Goal: Task Accomplishment & Management: Complete application form

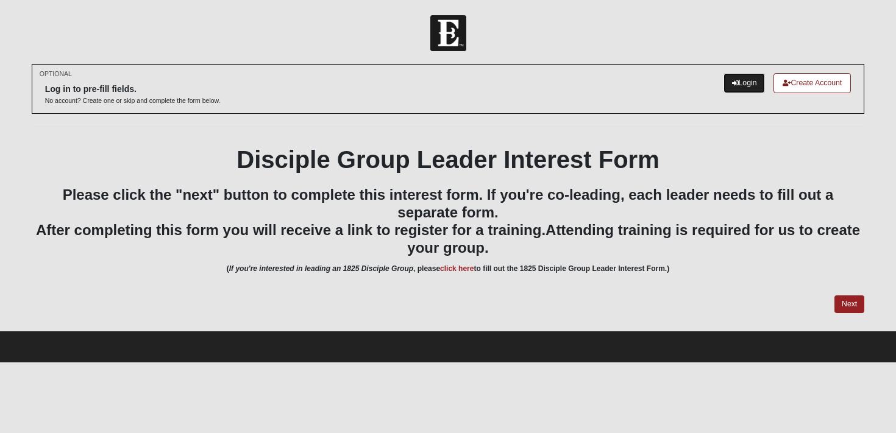
click at [738, 84] on link "Login" at bounding box center [745, 83] width 42 height 20
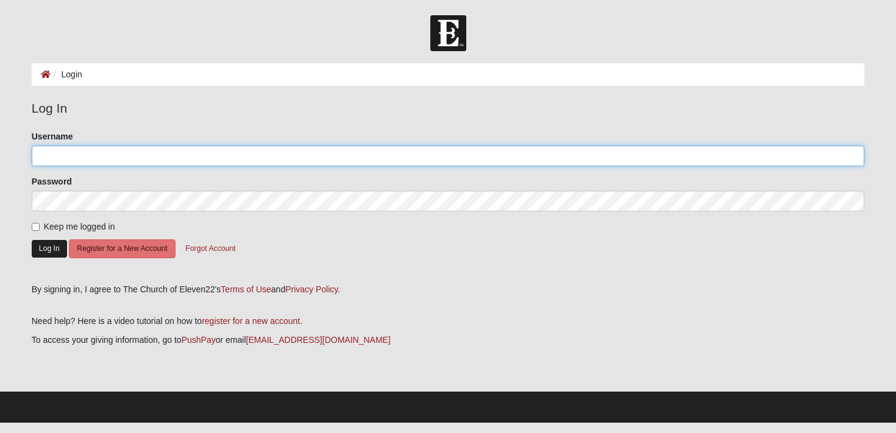
type input "g.knapp"
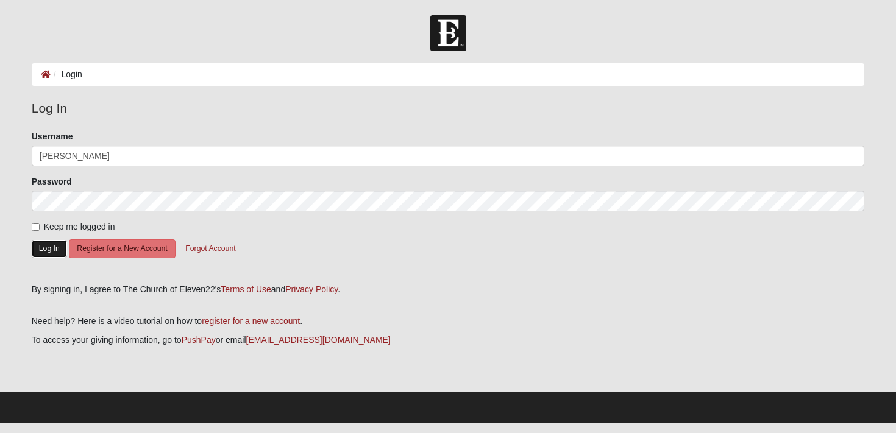
click at [38, 250] on button "Log In" at bounding box center [49, 249] width 35 height 18
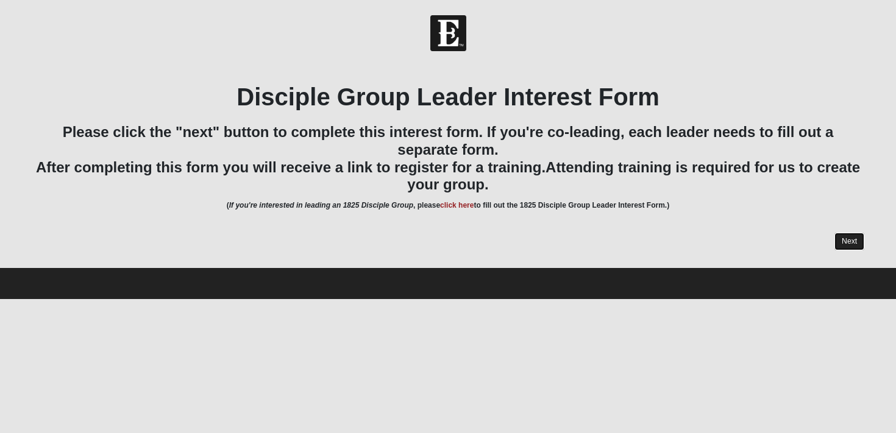
click at [845, 244] on link "Next" at bounding box center [850, 242] width 30 height 18
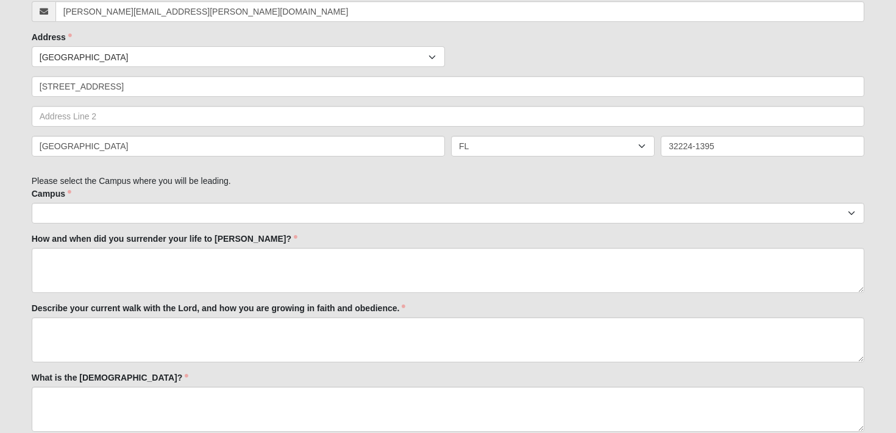
scroll to position [448, 0]
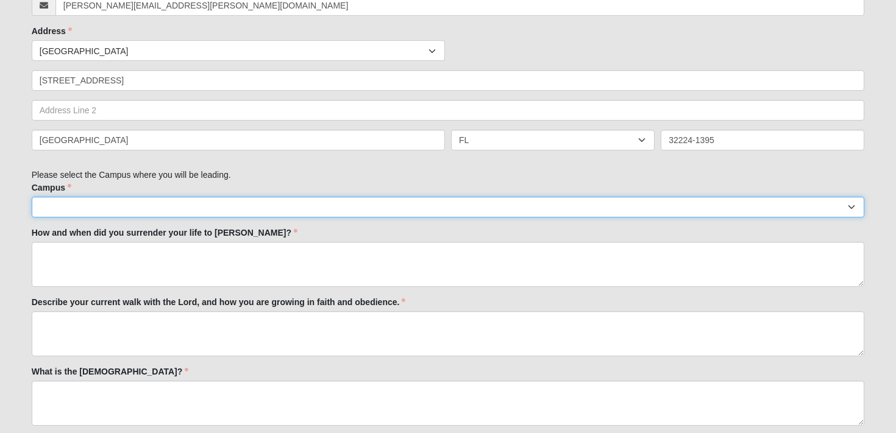
click at [237, 207] on select "Arlington Baymeadows College Park Orlando (Coming Soon) Eleven22 Online Fleming…" at bounding box center [448, 207] width 833 height 21
select select "3"
click at [32, 197] on select "Arlington Baymeadows College Park Orlando (Coming Soon) Eleven22 Online Fleming…" at bounding box center [448, 207] width 833 height 21
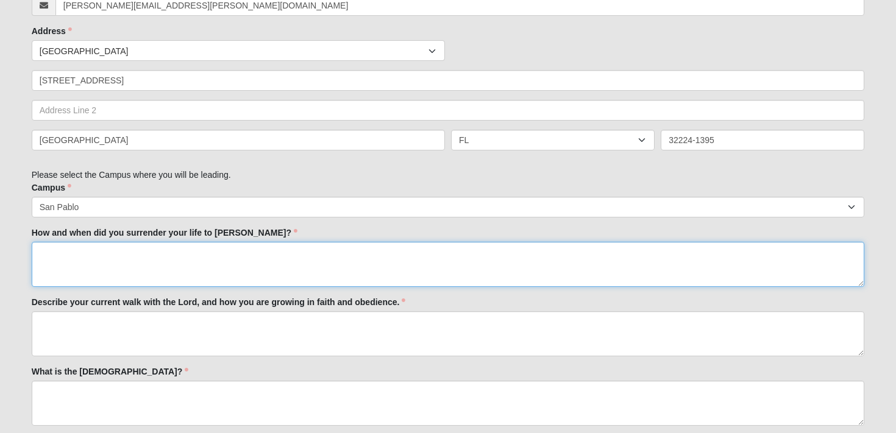
click at [171, 266] on textarea "How and when did you surrender your life to Jesus?" at bounding box center [448, 264] width 833 height 45
type textarea "Test"
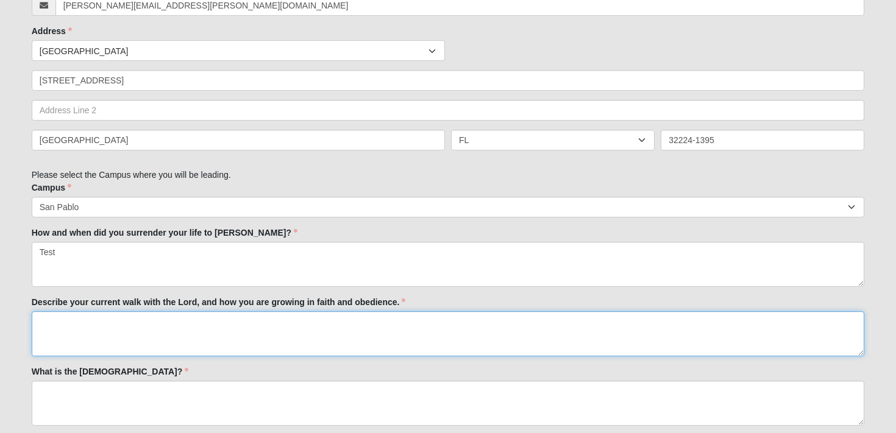
click at [155, 337] on textarea "Describe your current walk with the Lord, and how you are growing in faith and …" at bounding box center [448, 334] width 833 height 45
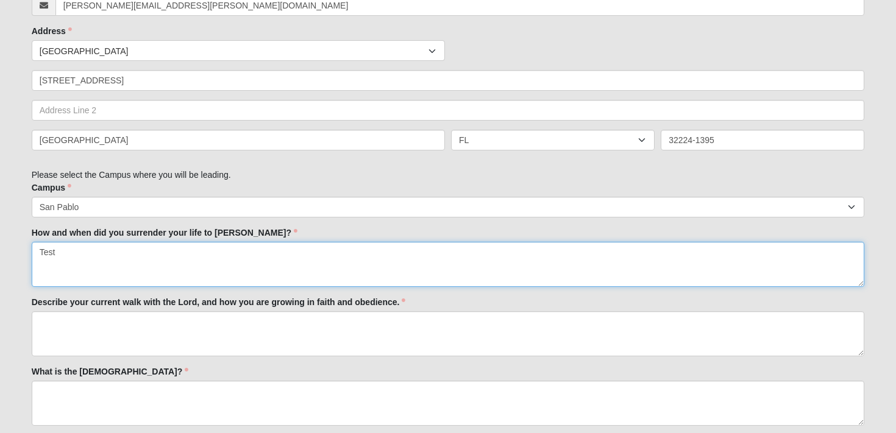
drag, startPoint x: 57, startPoint y: 254, endPoint x: 32, endPoint y: 254, distance: 25.6
click at [32, 254] on textarea "Test" at bounding box center [448, 264] width 833 height 45
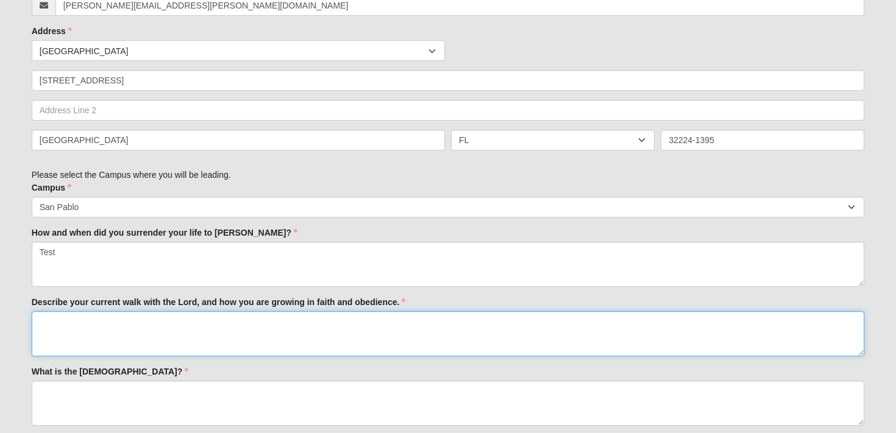
click at [60, 321] on textarea "Describe your current walk with the Lord, and how you are growing in faith and …" at bounding box center [448, 334] width 833 height 45
paste textarea "Test"
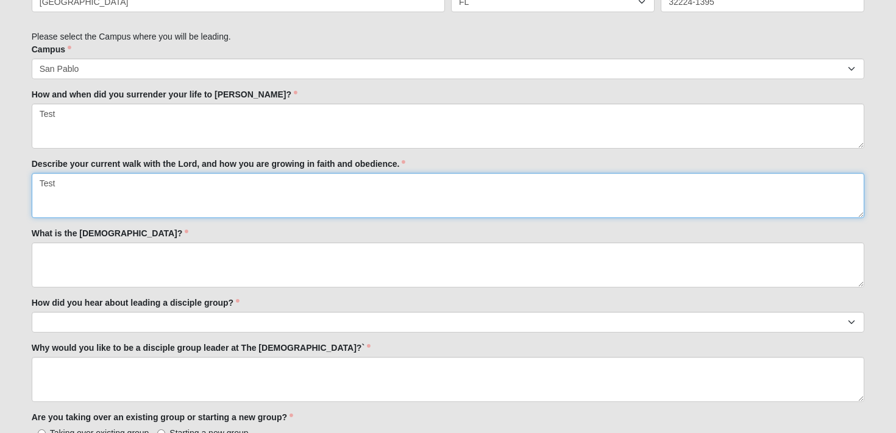
scroll to position [605, 0]
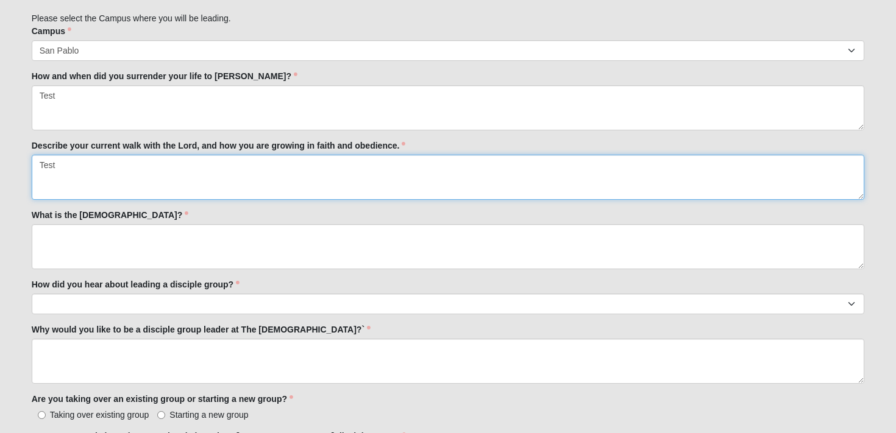
type textarea "Test"
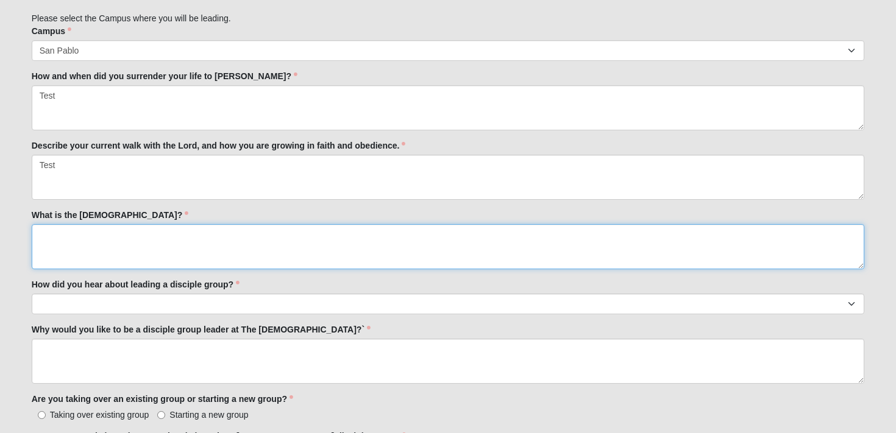
click at [77, 249] on textarea "What is the Gospel?" at bounding box center [448, 246] width 833 height 45
paste textarea "Test"
type textarea "Test"
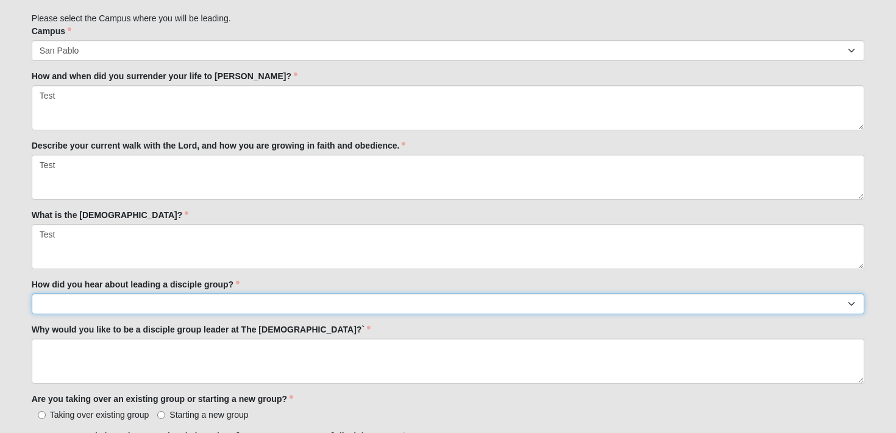
click at [88, 302] on select "Worship Guide Sermon/In-service announcement Website Social Media Eleven22 App …" at bounding box center [448, 304] width 833 height 21
select select "Worship Guide"
click at [32, 294] on select "Worship Guide Sermon/In-service announcement Website Social Media Eleven22 App …" at bounding box center [448, 304] width 833 height 21
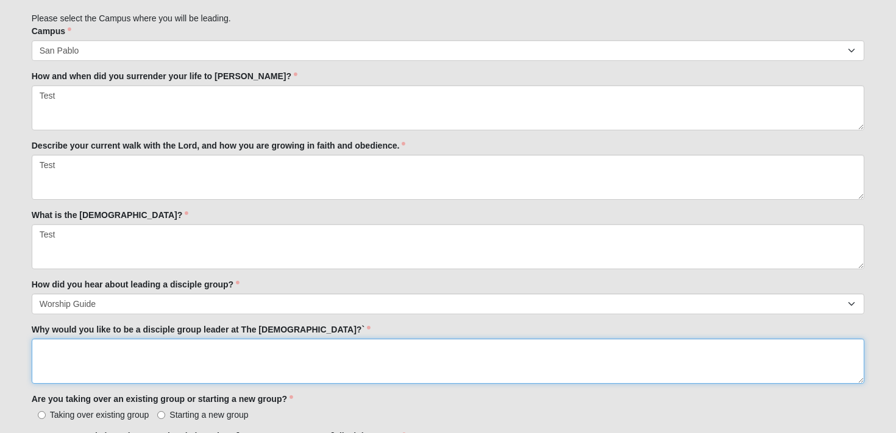
click at [95, 354] on textarea "Why would you like to be a disciple group leader at The Church of Eleven22?`" at bounding box center [448, 361] width 833 height 45
paste textarea "Test"
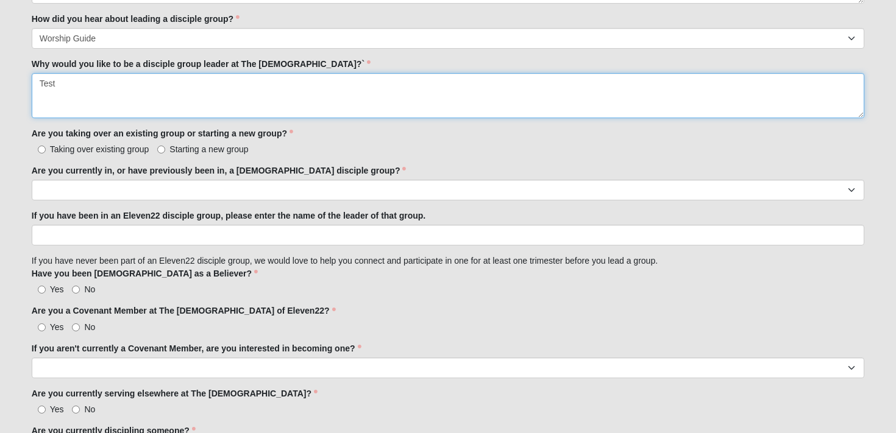
scroll to position [904, 0]
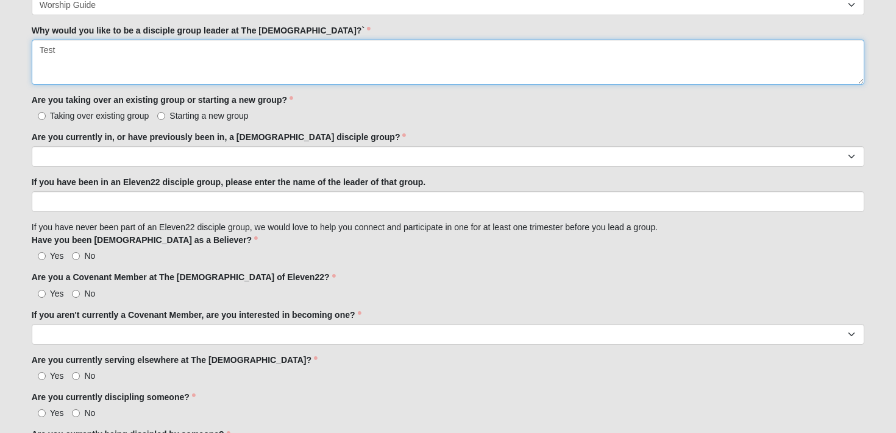
type textarea "Test"
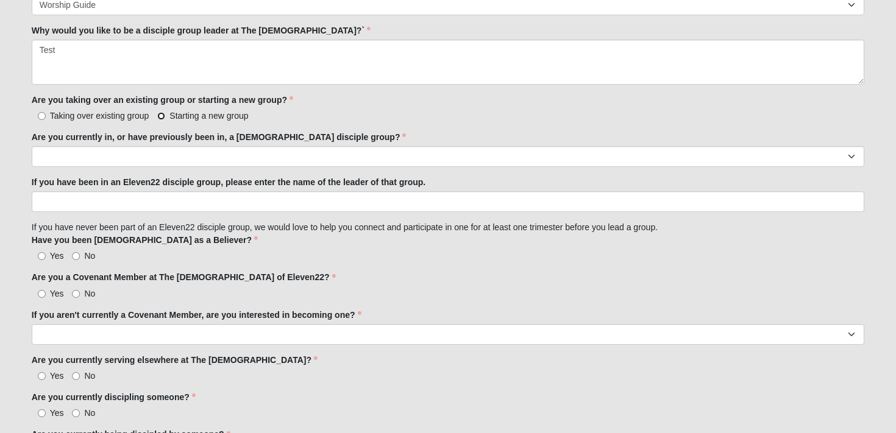
click at [162, 115] on input "Starting a new group" at bounding box center [161, 116] width 8 height 8
radio input "true"
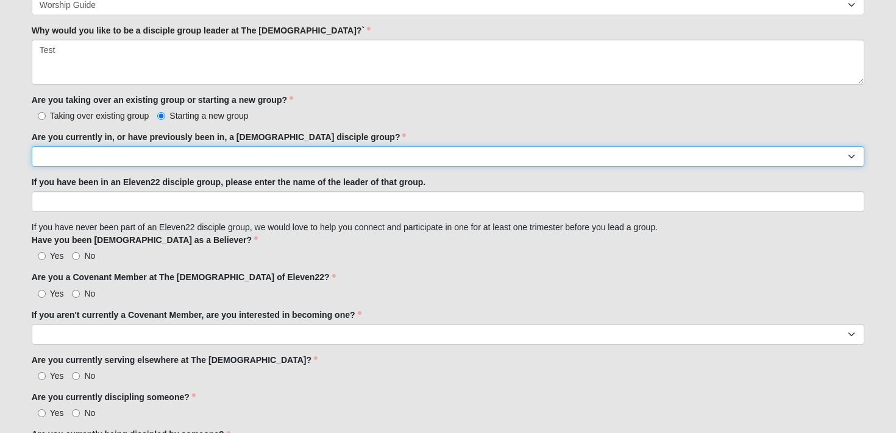
click at [152, 162] on select "Yes No" at bounding box center [448, 156] width 833 height 21
select select "Yes"
click at [32, 146] on select "Yes No" at bounding box center [448, 156] width 833 height 21
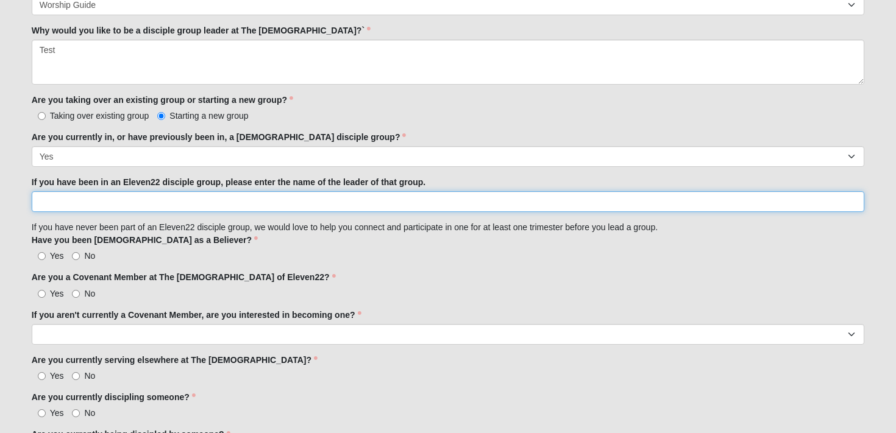
click at [151, 202] on input "If you have been in an Eleven22 disciple group, please enter the name of the le…" at bounding box center [448, 201] width 833 height 21
paste input "Test"
type input "Test"
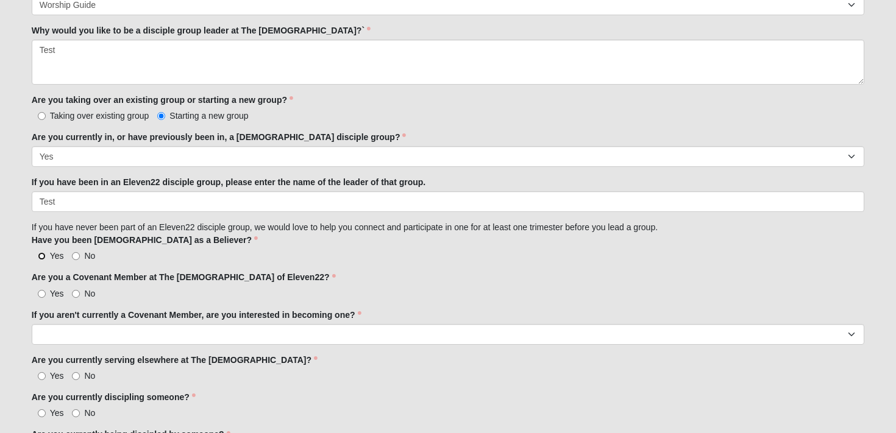
click at [43, 254] on input "Yes" at bounding box center [42, 256] width 8 height 8
radio input "true"
click at [41, 295] on input "Yes" at bounding box center [42, 294] width 8 height 8
radio input "true"
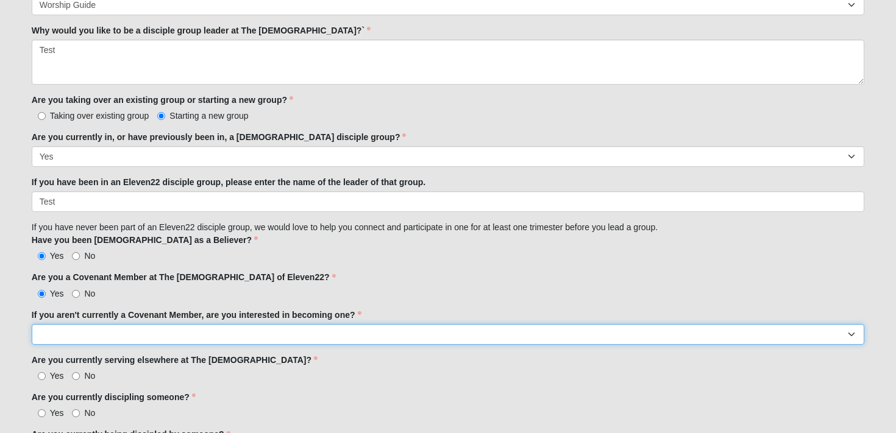
click at [66, 335] on select "Yes No I'm already a Covenant Member" at bounding box center [448, 334] width 833 height 21
select select "Yes"
click at [32, 324] on select "Yes No I'm already a Covenant Member" at bounding box center [448, 334] width 833 height 21
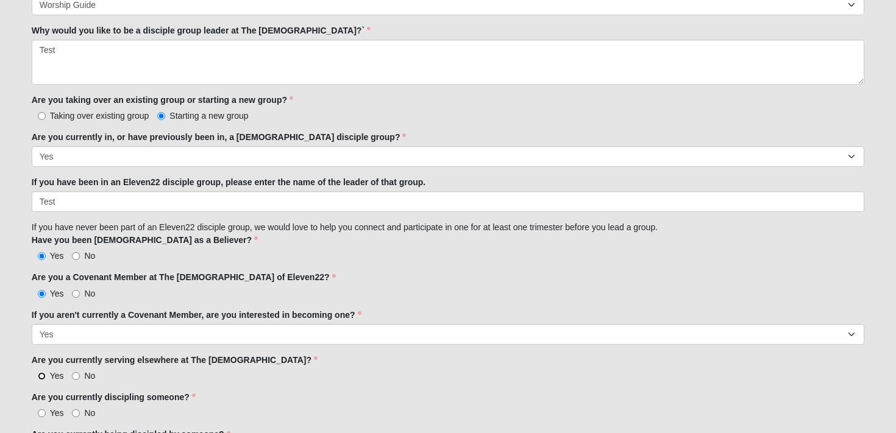
click at [43, 377] on input "Yes" at bounding box center [42, 376] width 8 height 8
radio input "true"
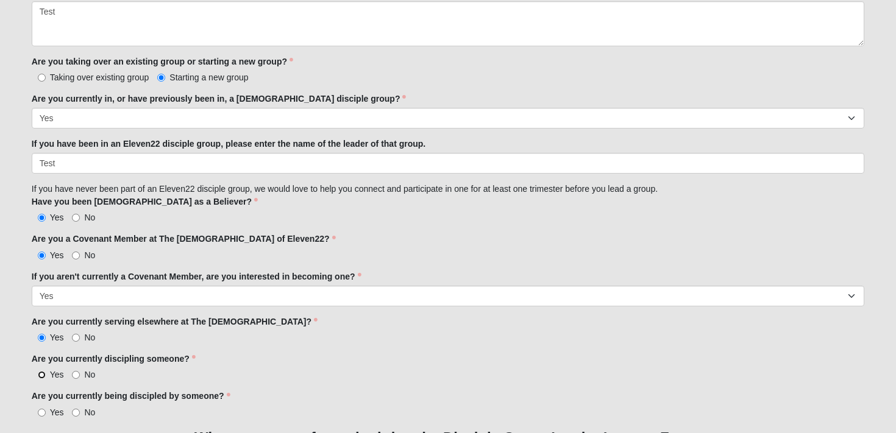
click at [43, 377] on input "Yes" at bounding box center [42, 375] width 8 height 8
radio input "true"
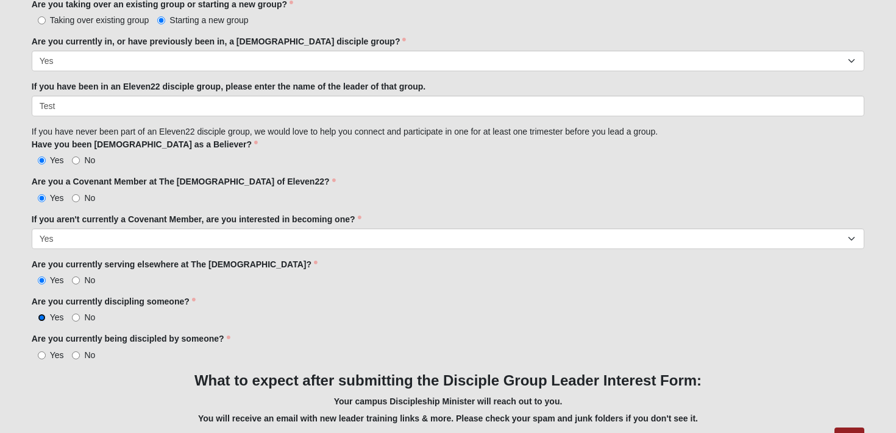
scroll to position [1002, 0]
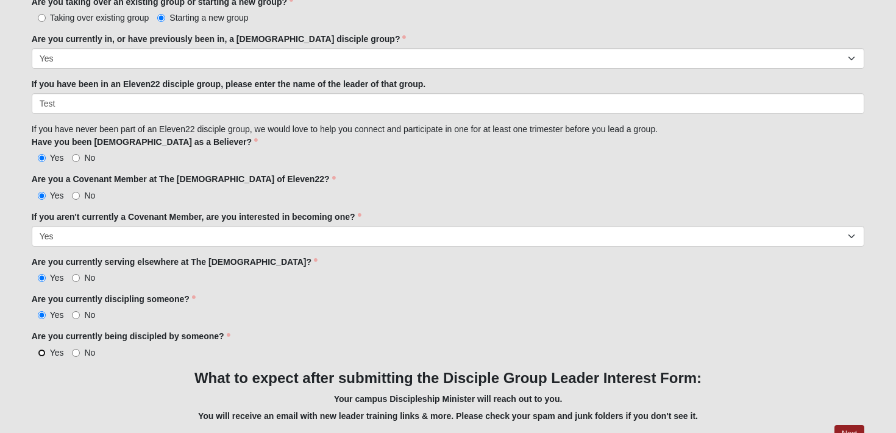
click at [40, 354] on input "Yes" at bounding box center [42, 353] width 8 height 8
radio input "true"
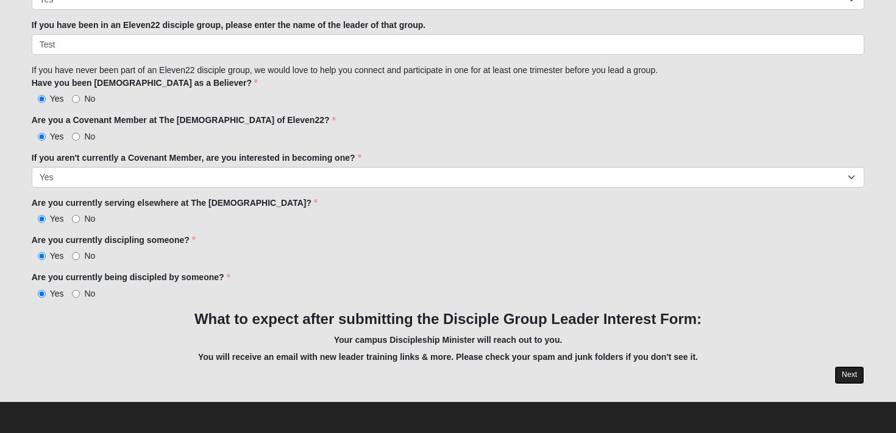
click at [846, 376] on link "Next" at bounding box center [850, 375] width 30 height 18
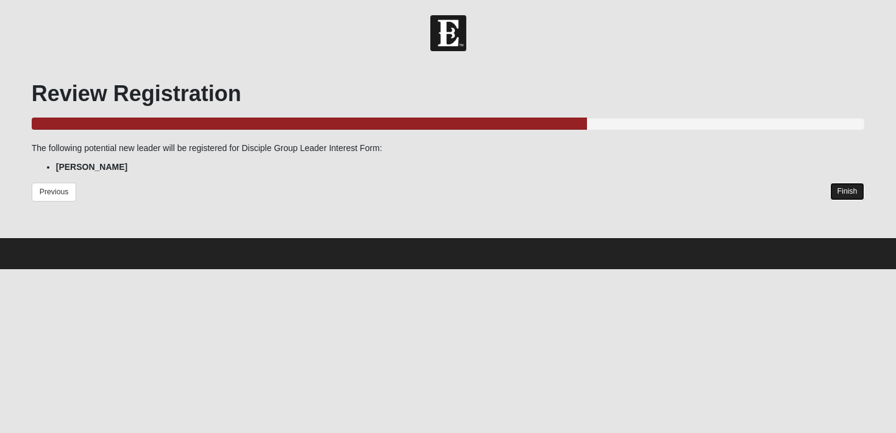
click at [849, 193] on link "Finish" at bounding box center [847, 192] width 35 height 18
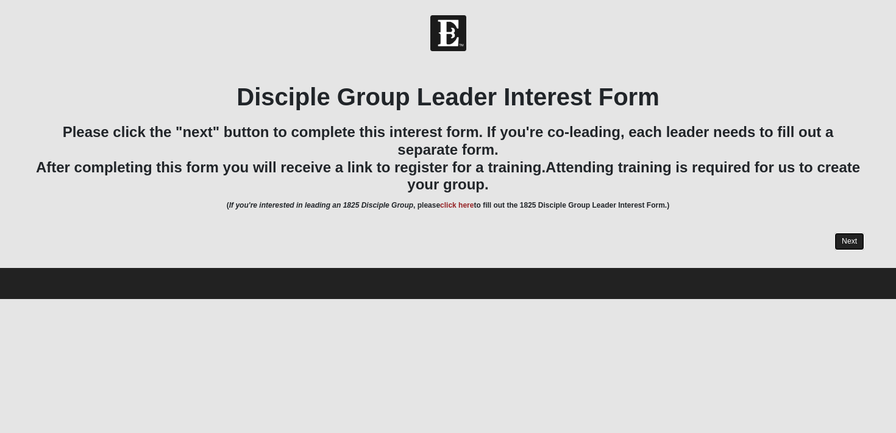
click at [852, 242] on link "Next" at bounding box center [850, 242] width 30 height 18
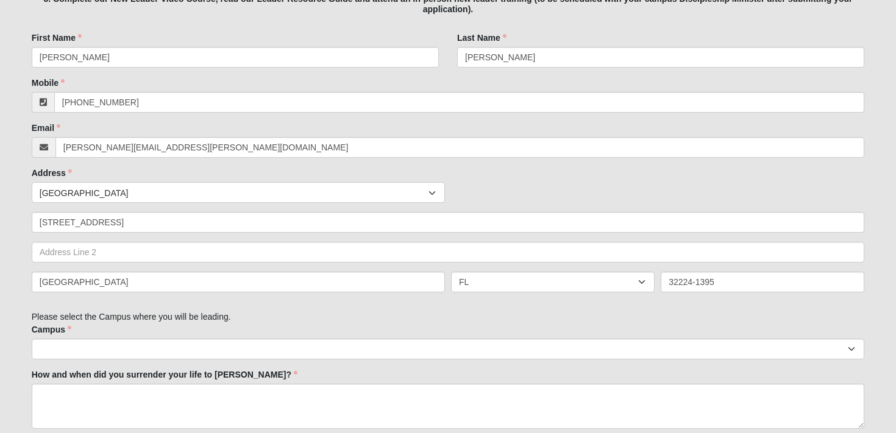
scroll to position [305, 0]
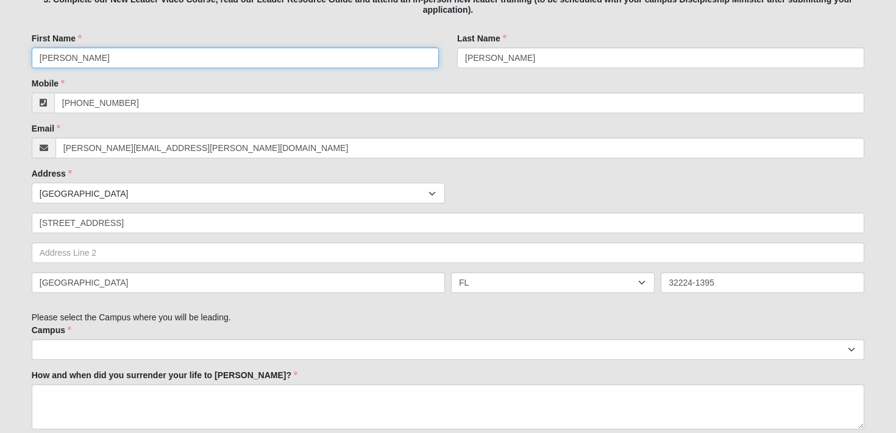
click at [75, 62] on input "[PERSON_NAME]" at bounding box center [235, 58] width 407 height 21
type input "G"
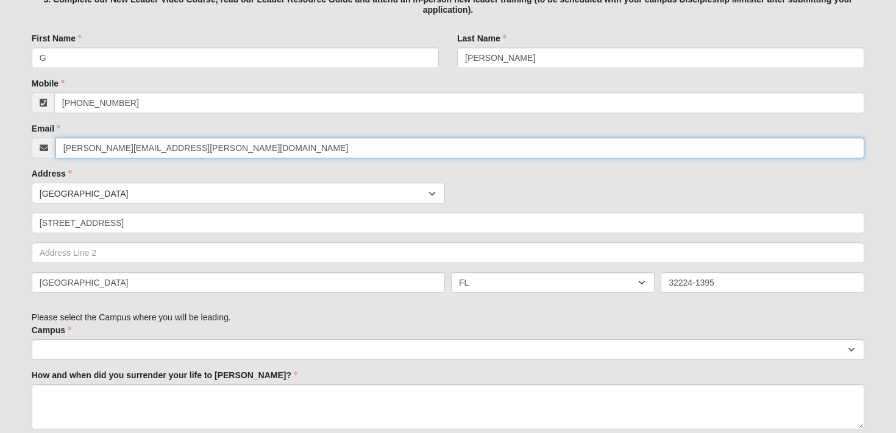
drag, startPoint x: 175, startPoint y: 149, endPoint x: 35, endPoint y: 154, distance: 139.7
click at [35, 154] on div "gregory.knapp@coe22.com" at bounding box center [448, 148] width 833 height 21
click at [90, 151] on input "gregory.knapp@coe22.com" at bounding box center [460, 148] width 810 height 21
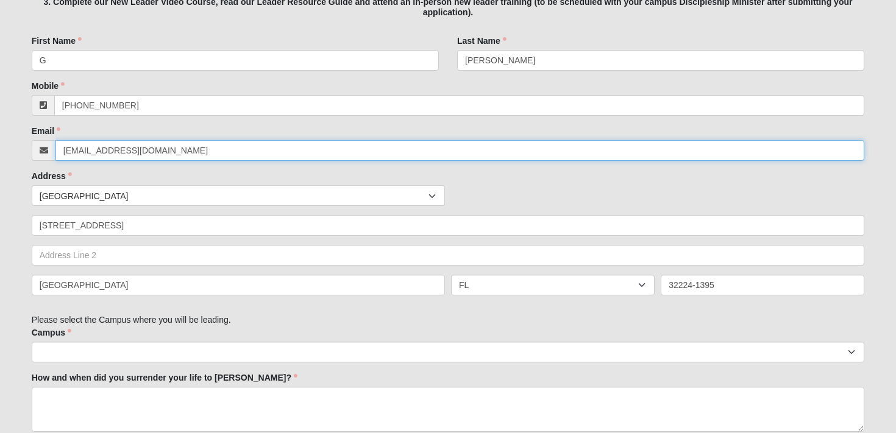
scroll to position [299, 0]
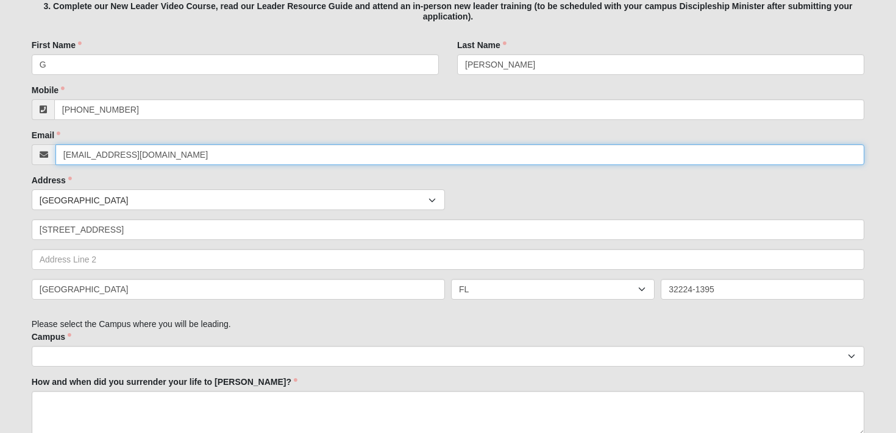
type input "gregknappemail@gmail.com"
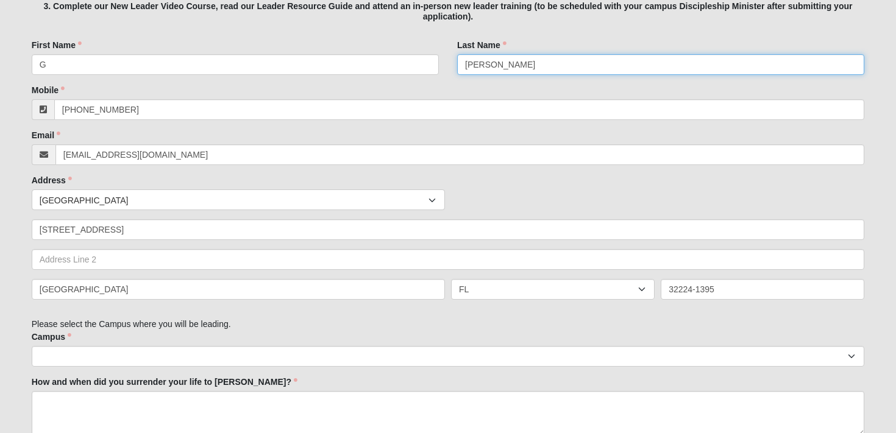
click at [492, 67] on input "Knapp" at bounding box center [660, 64] width 407 height 21
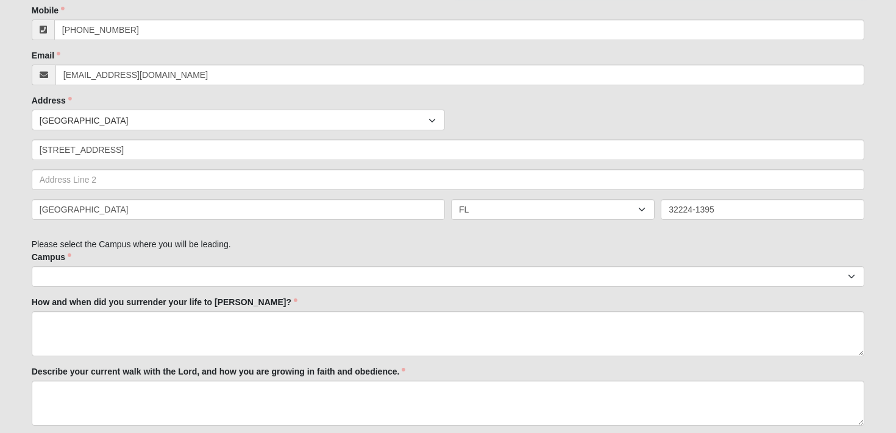
scroll to position [395, 0]
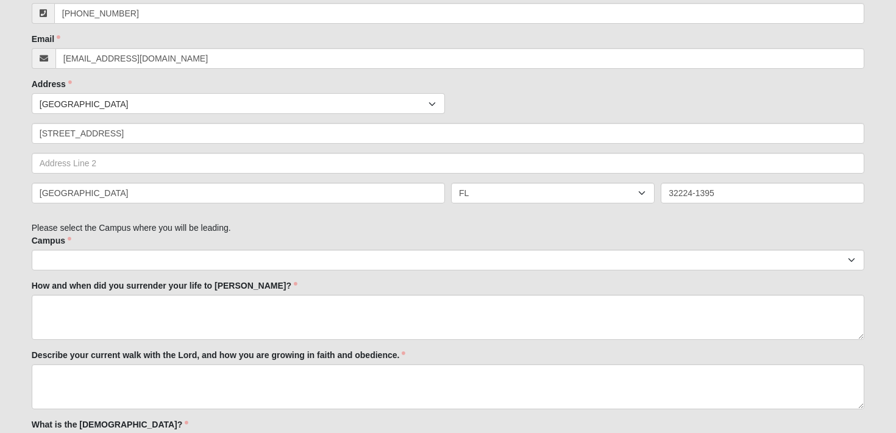
type input "Knap"
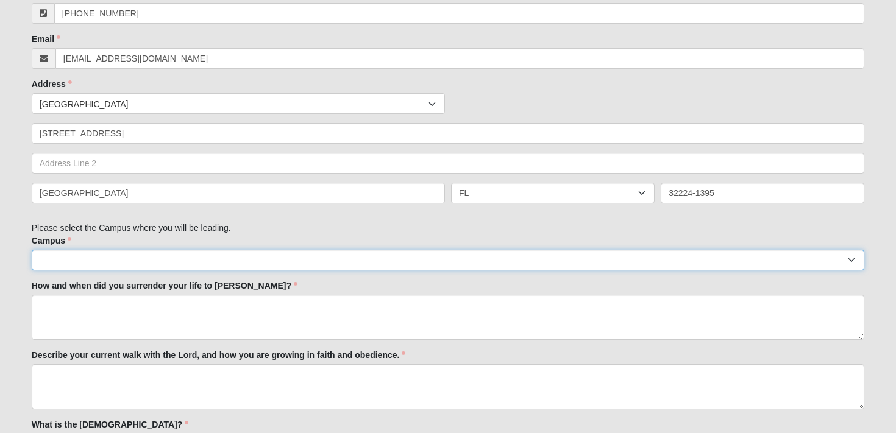
click at [416, 260] on select "Arlington Baymeadows College Park Orlando (Coming Soon) Eleven22 Online Fleming…" at bounding box center [448, 260] width 833 height 21
select select "3"
click at [32, 250] on select "Arlington Baymeadows College Park Orlando (Coming Soon) Eleven22 Online Fleming…" at bounding box center [448, 260] width 833 height 21
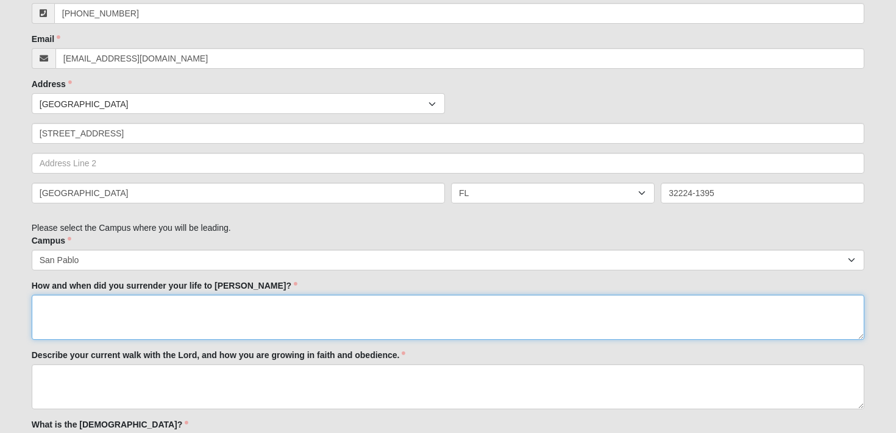
click at [249, 321] on textarea "How and when did you surrender your life to Jesus?" at bounding box center [448, 317] width 833 height 45
drag, startPoint x: 62, startPoint y: 306, endPoint x: 35, endPoint y: 304, distance: 26.3
click at [35, 304] on textarea "Test" at bounding box center [448, 317] width 833 height 45
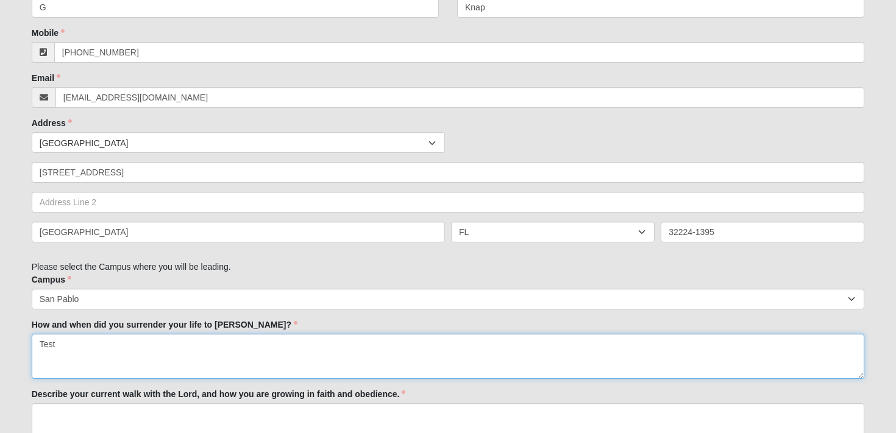
scroll to position [328, 0]
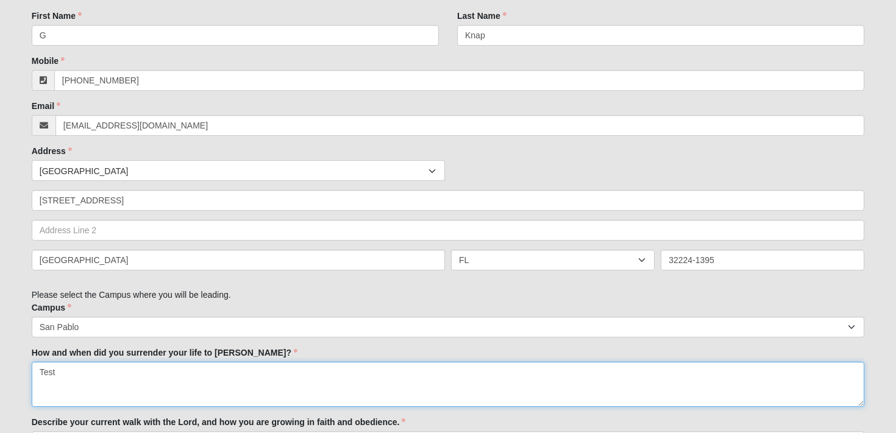
type textarea "Test"
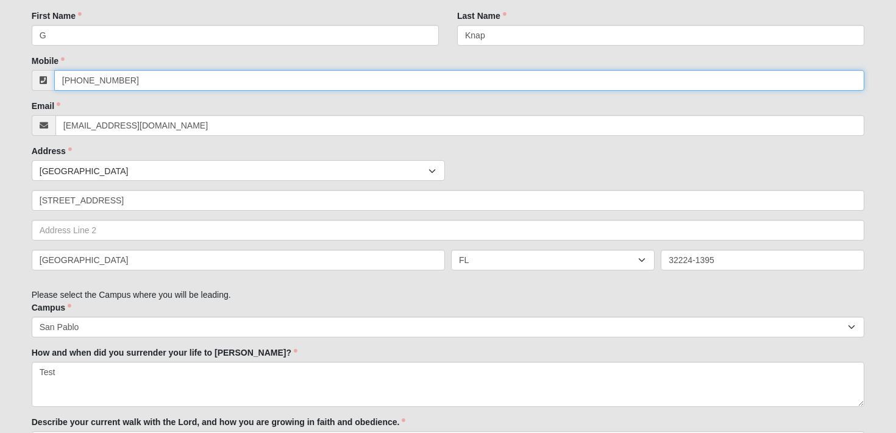
click at [122, 80] on input "(904) 252-8192" at bounding box center [459, 80] width 811 height 21
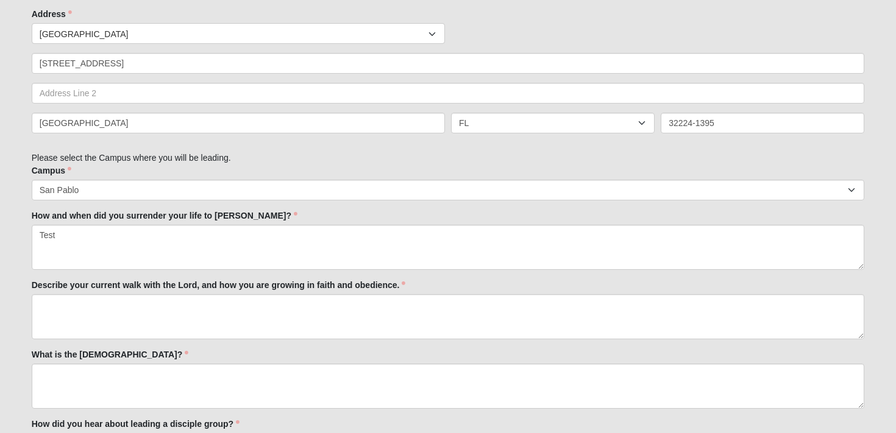
scroll to position [484, 0]
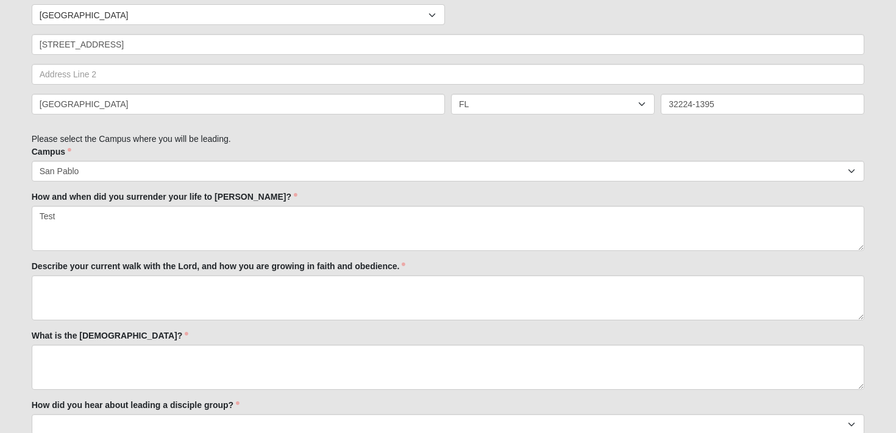
type input "(904) 252-8085"
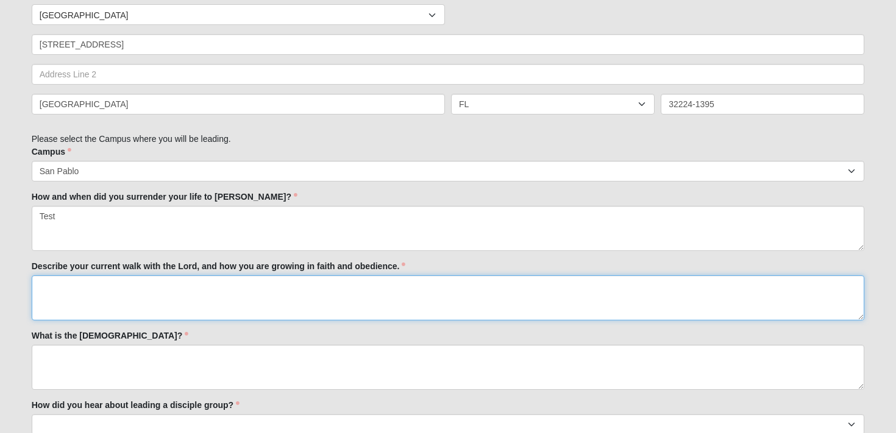
click at [132, 288] on textarea "Describe your current walk with the Lord, and how you are growing in faith and …" at bounding box center [448, 298] width 833 height 45
paste textarea "Test"
type textarea "Test"
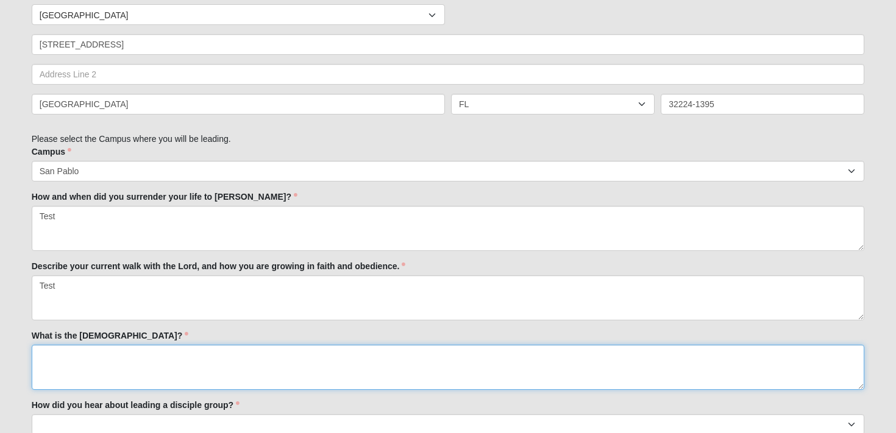
click at [130, 368] on textarea "What is the Gospel?" at bounding box center [448, 367] width 833 height 45
paste textarea "Test"
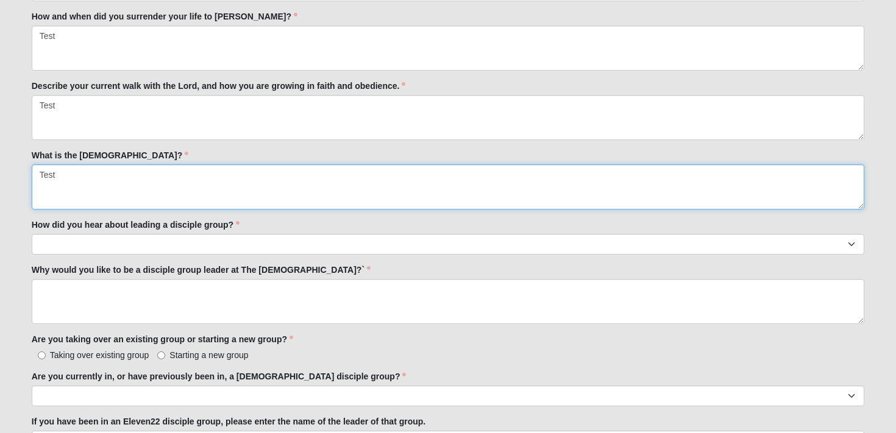
scroll to position [672, 0]
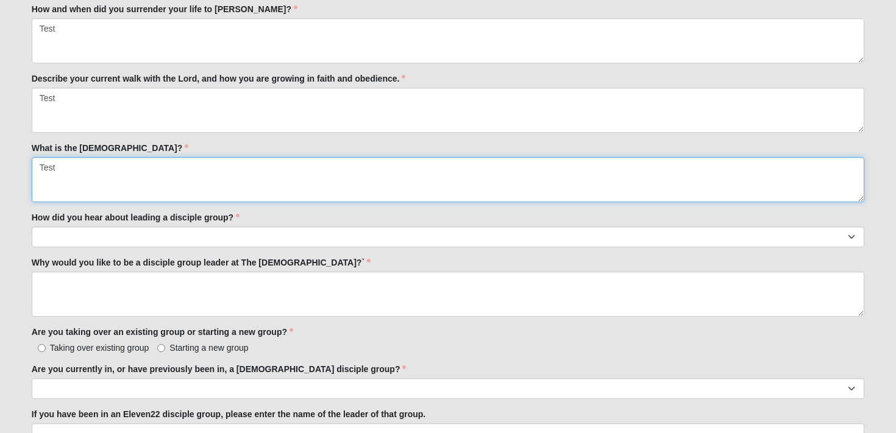
type textarea "Test"
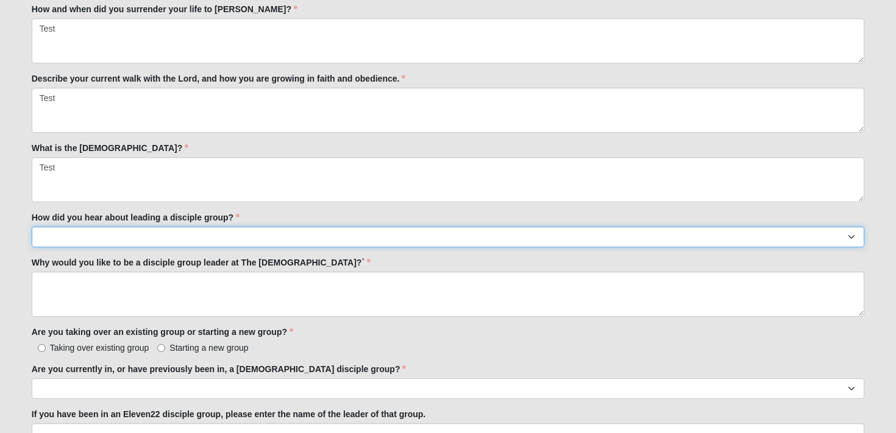
click at [124, 233] on select "Worship Guide Sermon/In-service announcement Website Social Media Eleven22 App …" at bounding box center [448, 237] width 833 height 21
select select "Sermon/In-service announcement"
click at [32, 227] on select "Worship Guide Sermon/In-service announcement Website Social Media Eleven22 App …" at bounding box center [448, 237] width 833 height 21
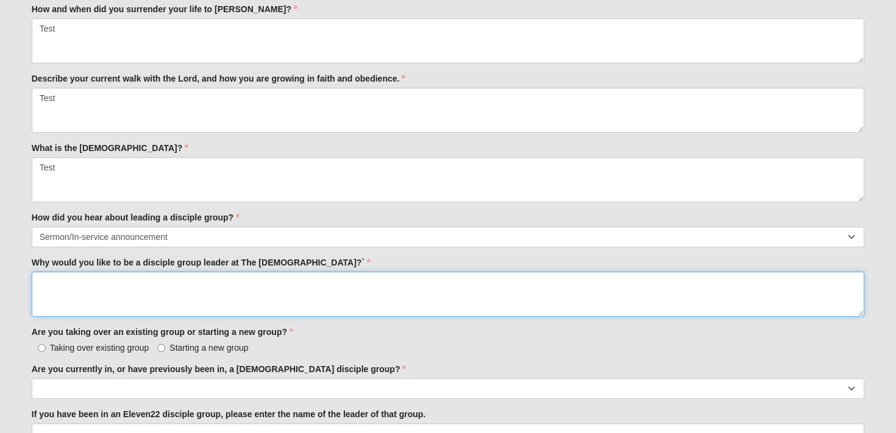
click at [112, 302] on textarea "Why would you like to be a disciple group leader at The Church of Eleven22?`" at bounding box center [448, 294] width 833 height 45
paste textarea "Test"
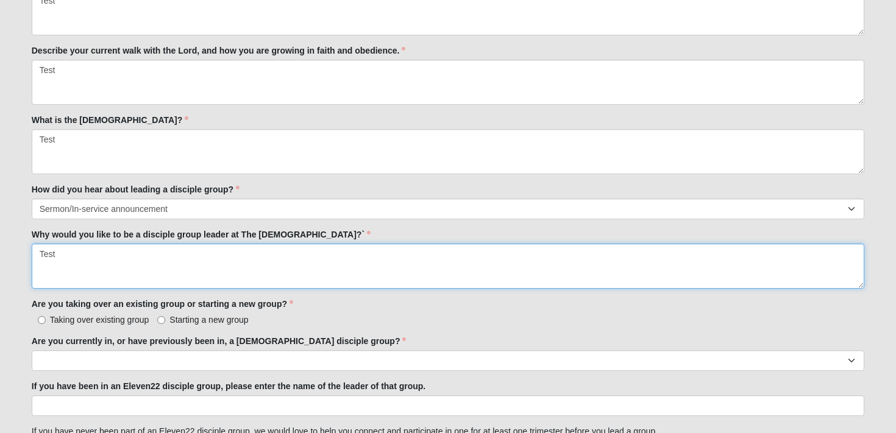
scroll to position [738, 0]
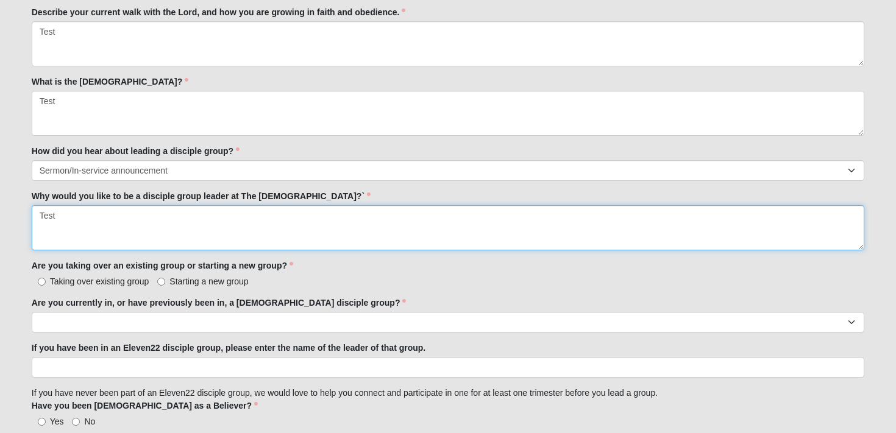
type textarea "Test"
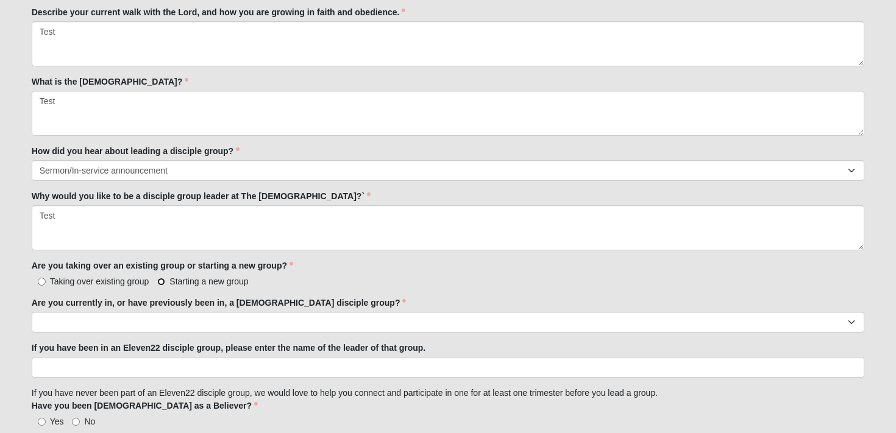
click at [163, 283] on input "Starting a new group" at bounding box center [161, 282] width 8 height 8
radio input "true"
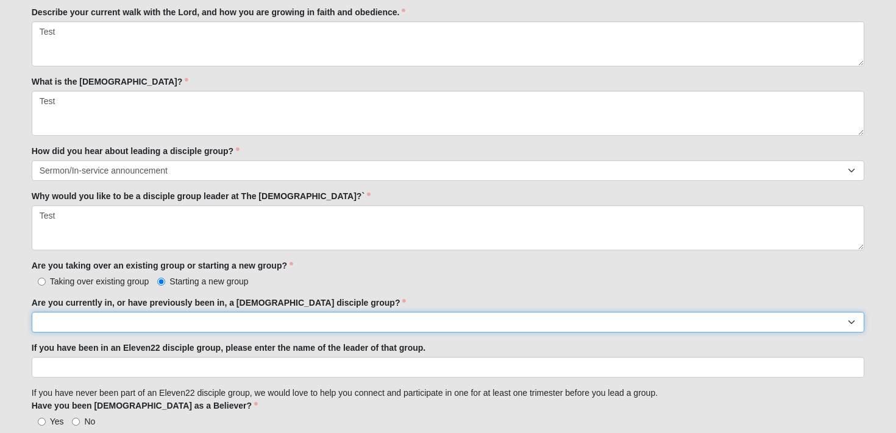
click at [151, 318] on select "Yes No" at bounding box center [448, 322] width 833 height 21
select select "No"
click at [32, 312] on select "Yes No" at bounding box center [448, 322] width 833 height 21
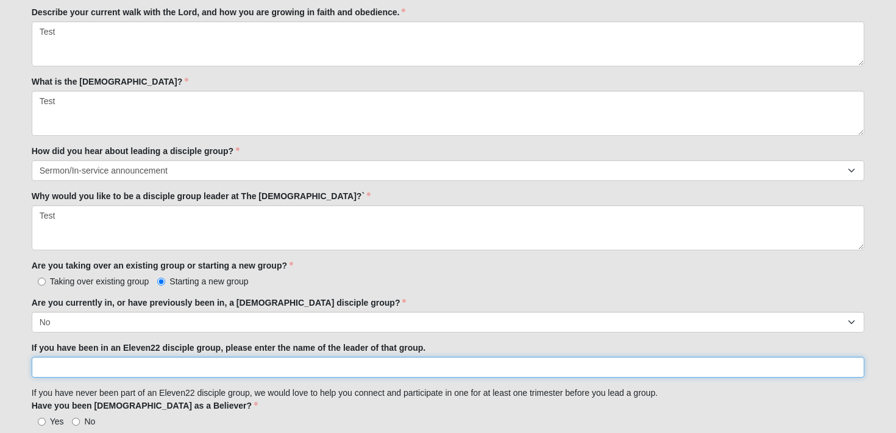
click at [154, 363] on input "If you have been in an Eleven22 disciple group, please enter the name of the le…" at bounding box center [448, 367] width 833 height 21
paste input "Test"
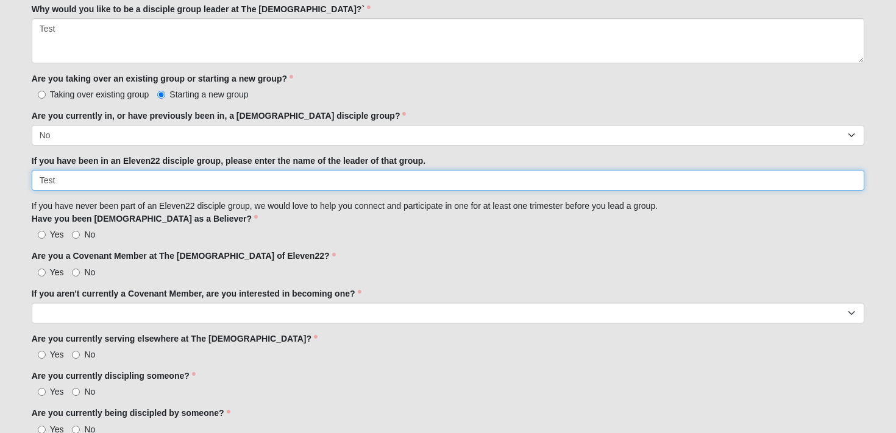
scroll to position [933, 0]
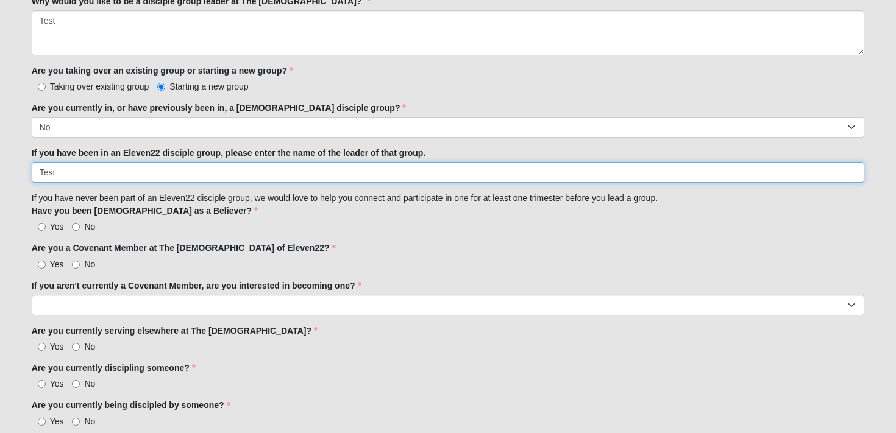
type input "Test"
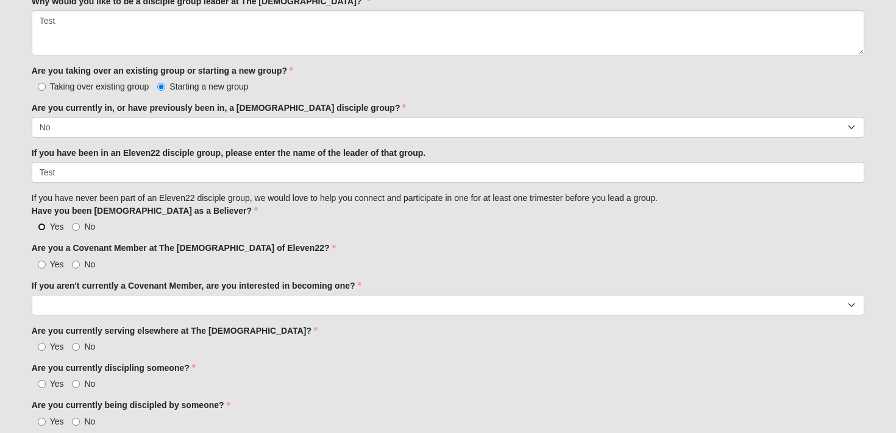
click at [44, 226] on input "Yes" at bounding box center [42, 227] width 8 height 8
radio input "true"
click at [41, 267] on input "Yes" at bounding box center [42, 265] width 8 height 8
radio input "true"
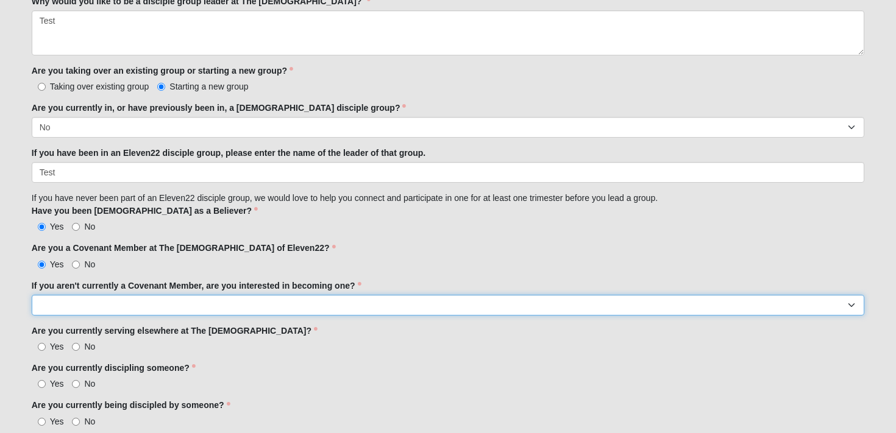
click at [55, 301] on select "Yes No I'm already a Covenant Member" at bounding box center [448, 305] width 833 height 21
select select "I'm already a Covenant Member"
click at [32, 295] on select "Yes No I'm already a Covenant Member" at bounding box center [448, 305] width 833 height 21
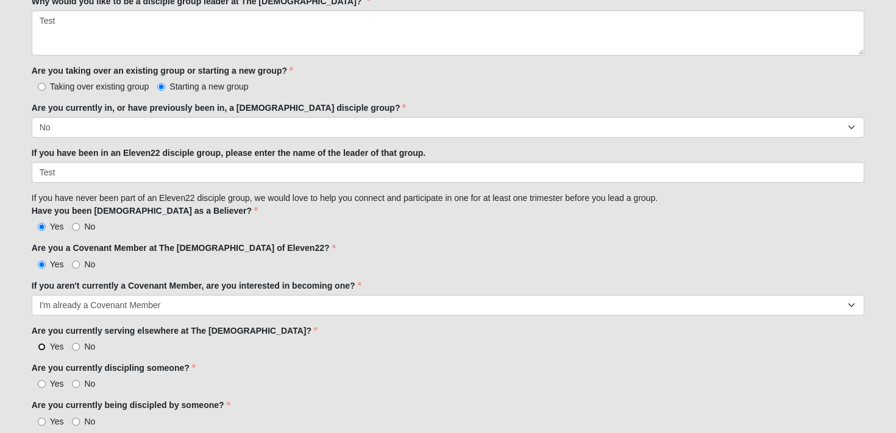
click at [40, 348] on input "Yes" at bounding box center [42, 347] width 8 height 8
radio input "true"
click at [41, 382] on input "Yes" at bounding box center [42, 384] width 8 height 8
radio input "true"
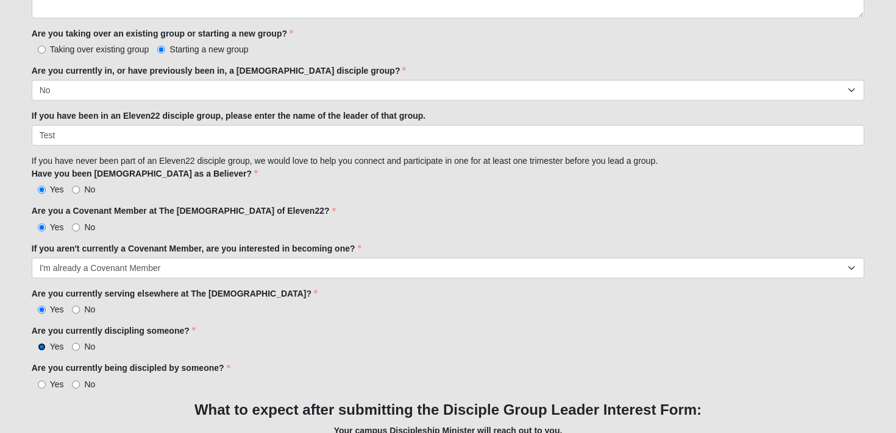
scroll to position [975, 0]
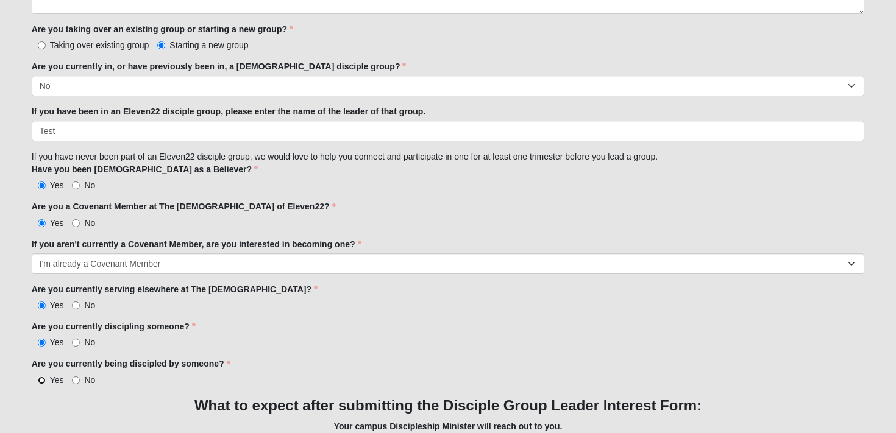
click at [41, 379] on input "Yes" at bounding box center [42, 381] width 8 height 8
radio input "true"
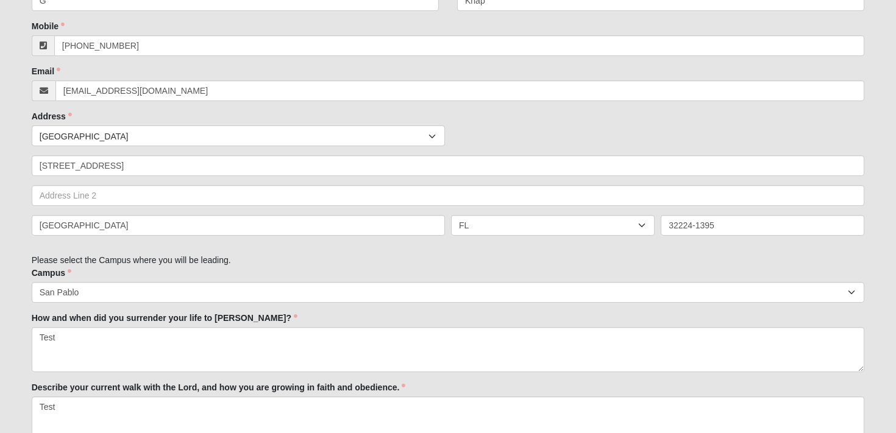
scroll to position [362, 0]
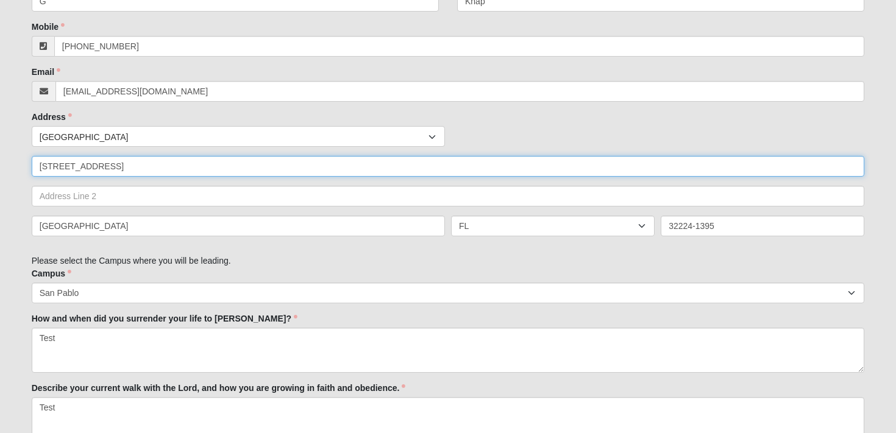
drag, startPoint x: 102, startPoint y: 166, endPoint x: 66, endPoint y: 166, distance: 36.0
click at [66, 166] on input "13861 Ibis Point Blvd" at bounding box center [448, 166] width 833 height 21
type input "13861 Beach Blvd"
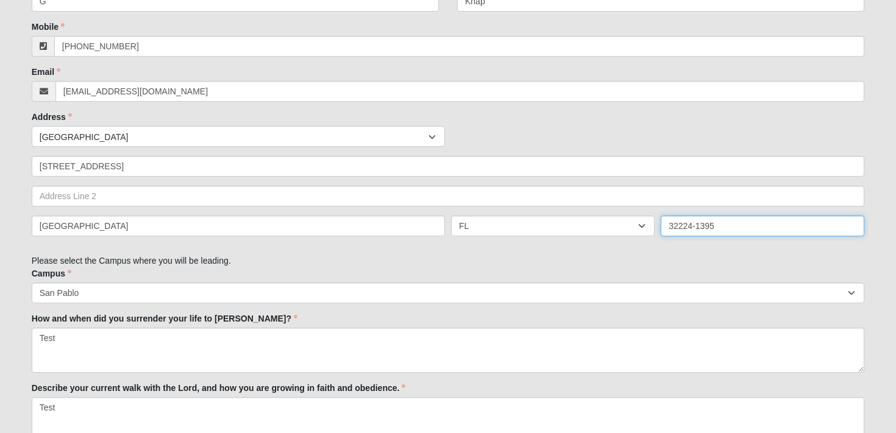
click at [716, 227] on input "32224-1395" at bounding box center [763, 226] width 204 height 21
drag, startPoint x: 716, startPoint y: 227, endPoint x: 667, endPoint y: 224, distance: 49.5
click at [667, 224] on input "32224-1395" at bounding box center [763, 226] width 204 height 21
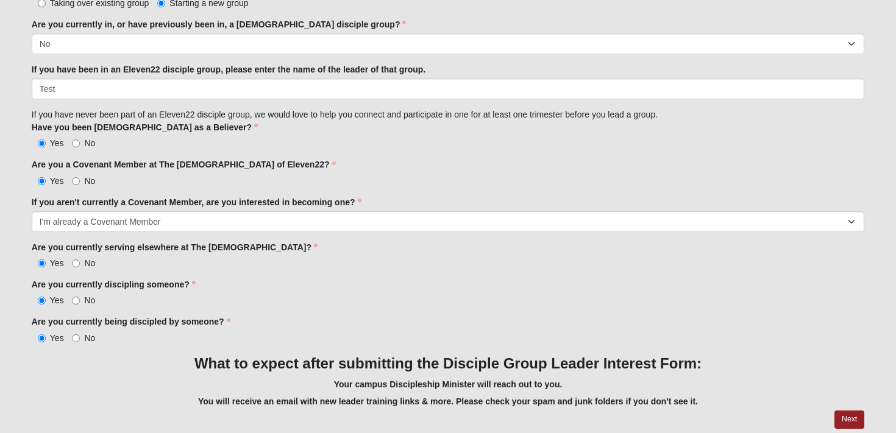
scroll to position [1061, 0]
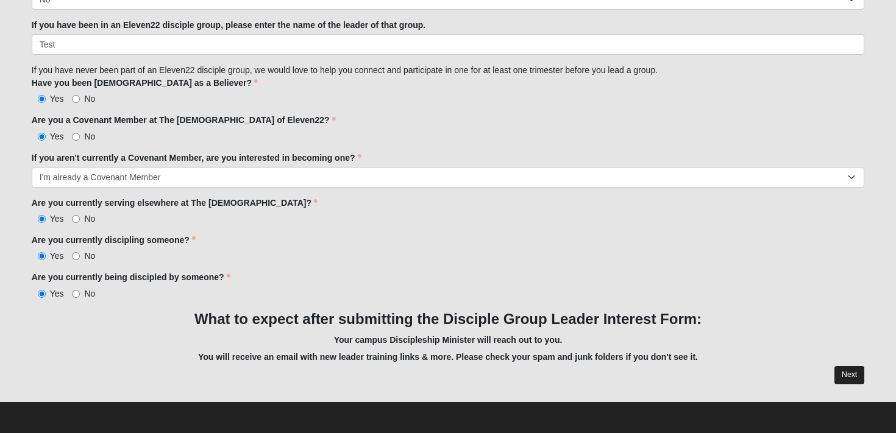
type input "32250"
click at [844, 372] on link "Next" at bounding box center [850, 375] width 30 height 18
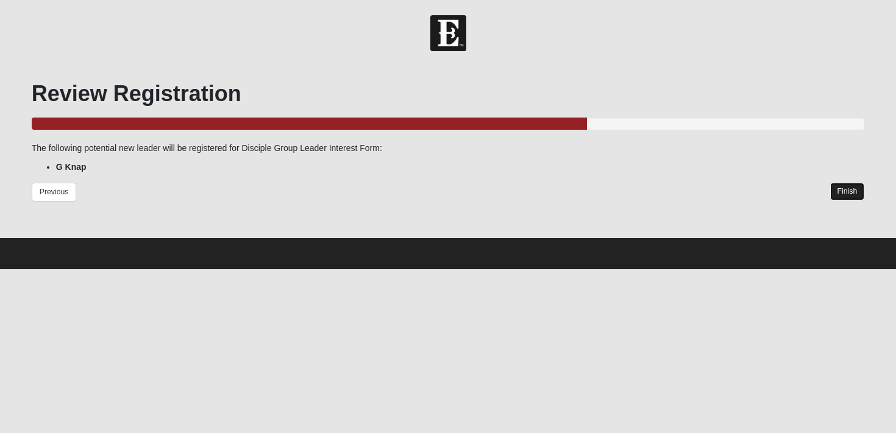
click at [842, 194] on link "Finish" at bounding box center [847, 192] width 35 height 18
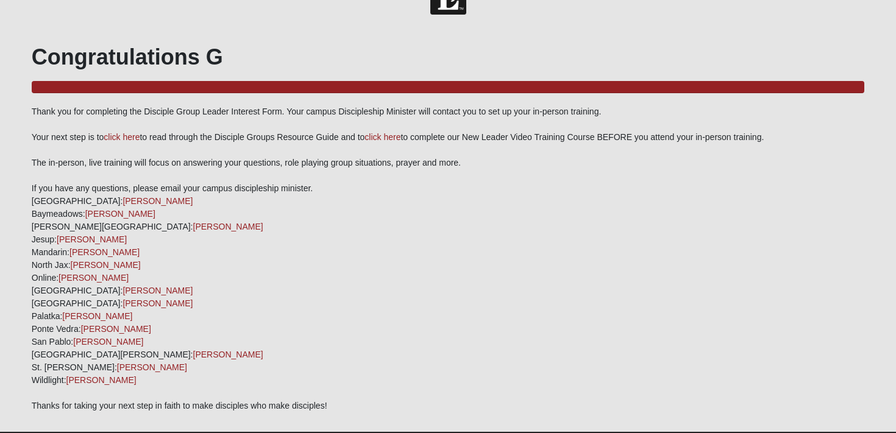
scroll to position [36, 0]
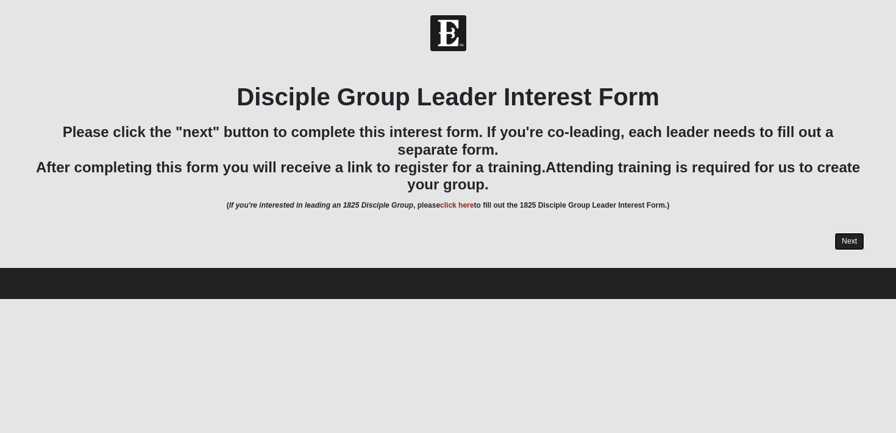
click at [848, 242] on link "Next" at bounding box center [850, 242] width 30 height 18
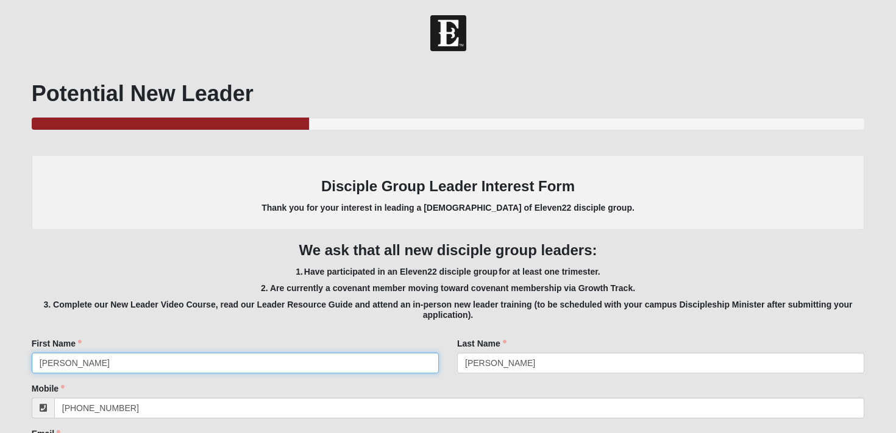
click at [319, 365] on input "Greg" at bounding box center [235, 363] width 407 height 21
type input "G"
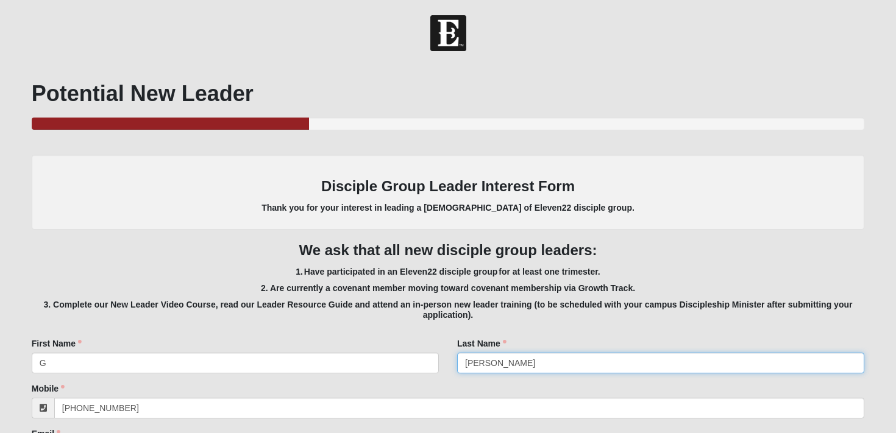
click at [493, 366] on input "Knapp" at bounding box center [660, 363] width 407 height 21
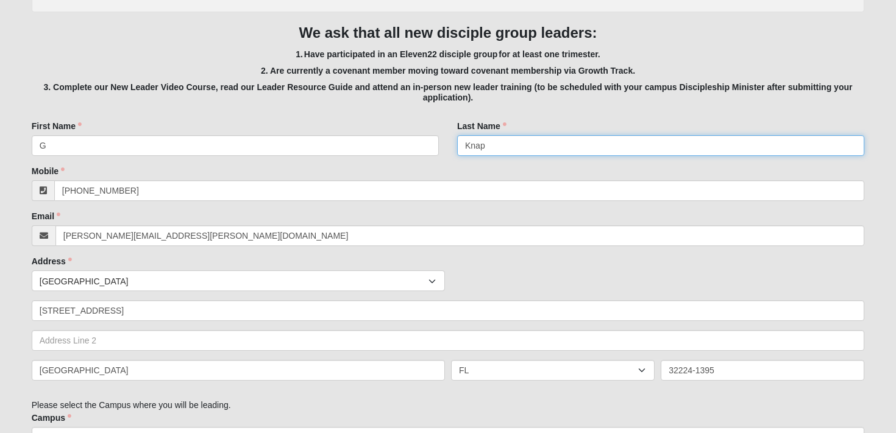
scroll to position [221, 0]
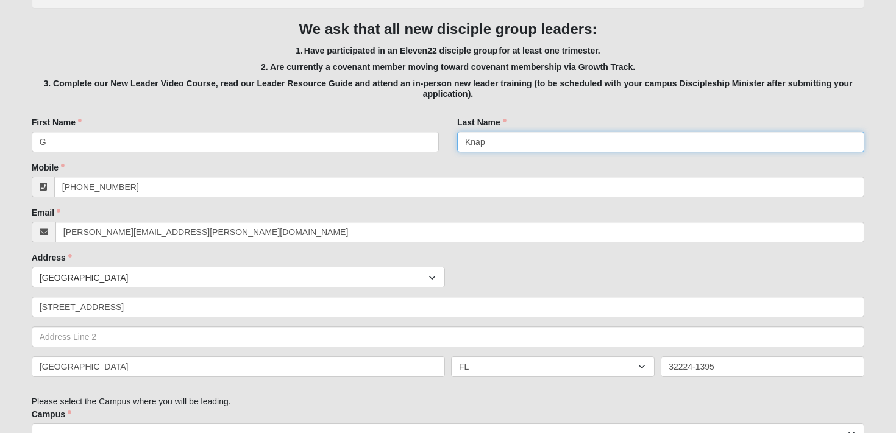
type input "Knap"
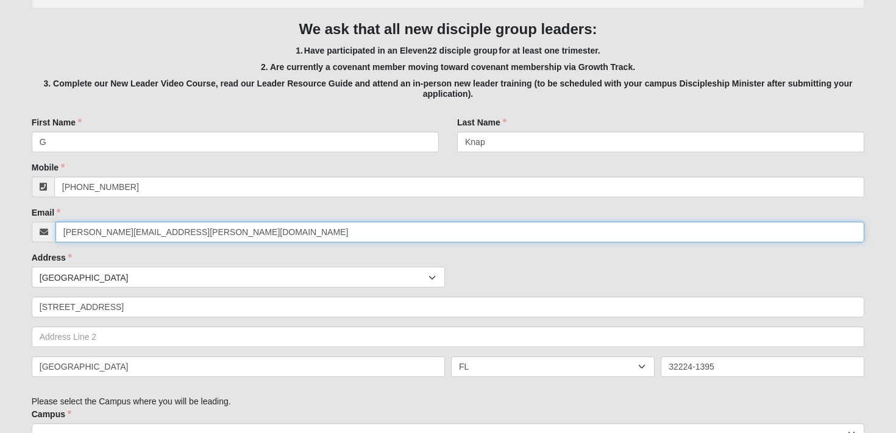
click at [191, 235] on input "gregory.knapp@coe22.com" at bounding box center [460, 232] width 810 height 21
drag, startPoint x: 191, startPoint y: 235, endPoint x: 16, endPoint y: 234, distance: 175.6
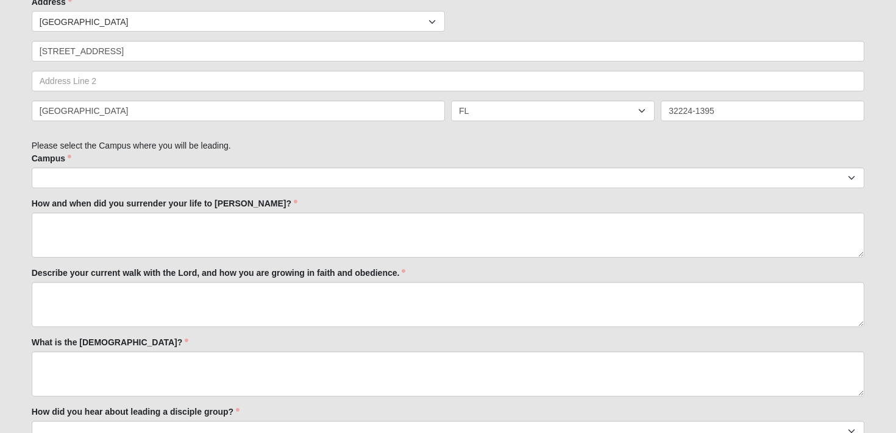
scroll to position [479, 0]
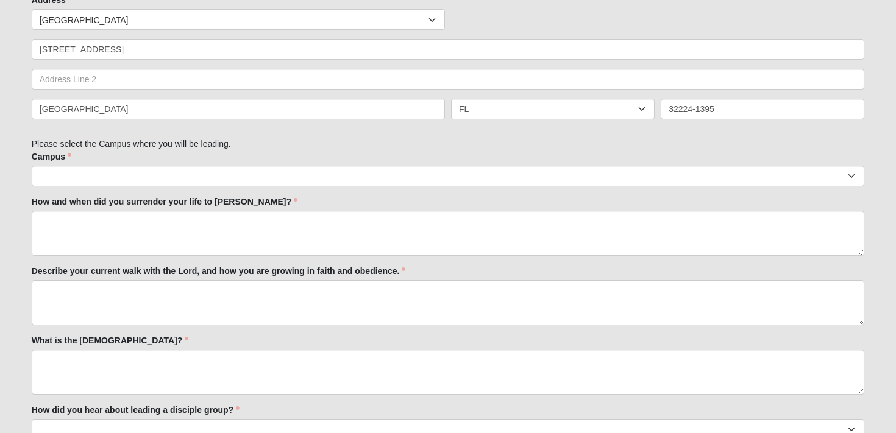
type input "gregknappemail@gmail.com"
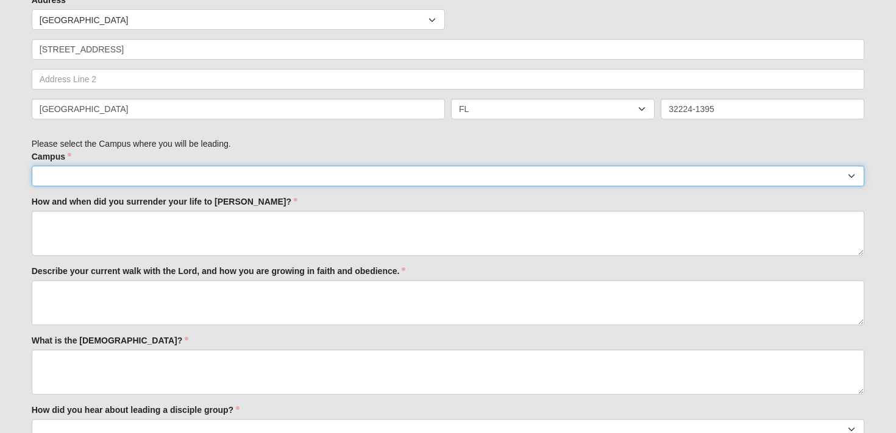
click at [79, 178] on select "Arlington Baymeadows College Park Orlando (Coming Soon) Eleven22 Online Fleming…" at bounding box center [448, 176] width 833 height 21
select select "3"
click at [32, 166] on select "Arlington Baymeadows College Park Orlando (Coming Soon) Eleven22 Online Fleming…" at bounding box center [448, 176] width 833 height 21
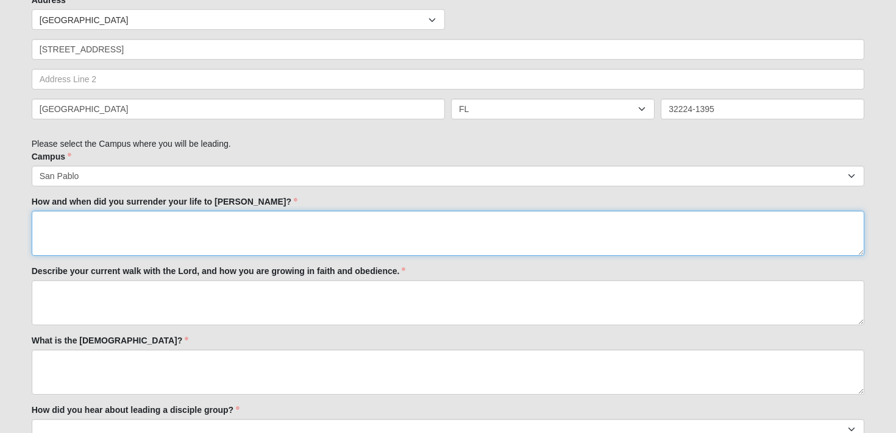
click at [127, 230] on textarea "How and when did you surrender your life to Jesus?" at bounding box center [448, 233] width 833 height 45
paste textarea "Test"
type textarea "Test"
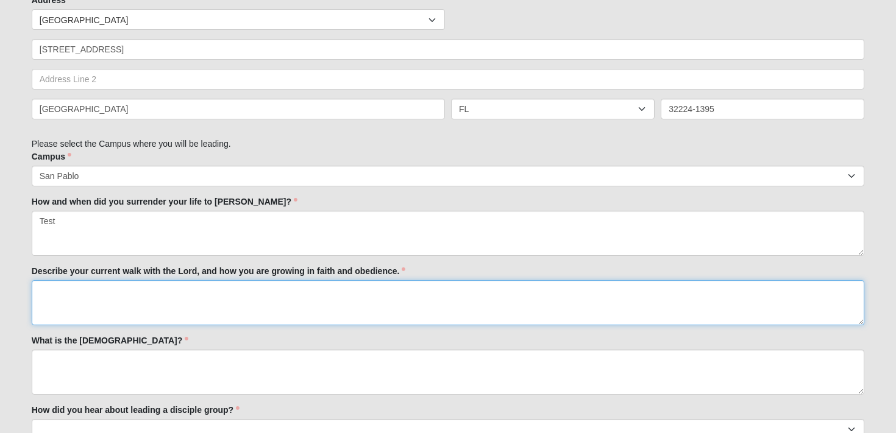
click at [127, 296] on textarea "Describe your current walk with the Lord, and how you are growing in faith and …" at bounding box center [448, 302] width 833 height 45
paste textarea "Test"
type textarea "Test"
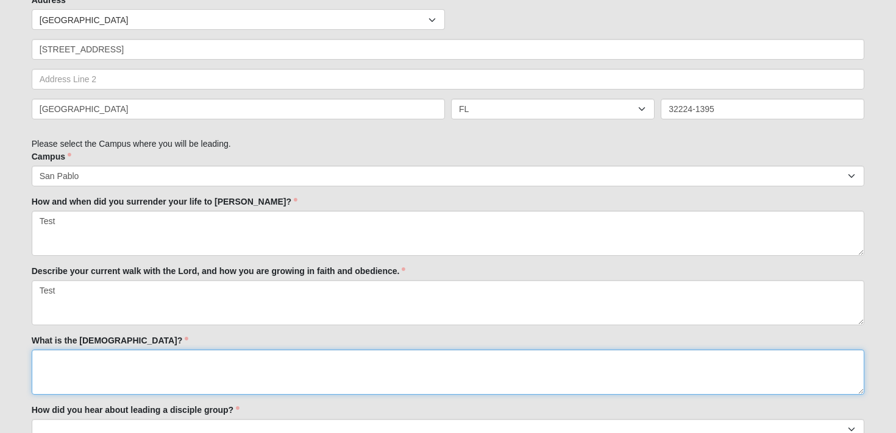
click at [137, 367] on textarea "What is the Gospel?" at bounding box center [448, 372] width 833 height 45
paste textarea "Test"
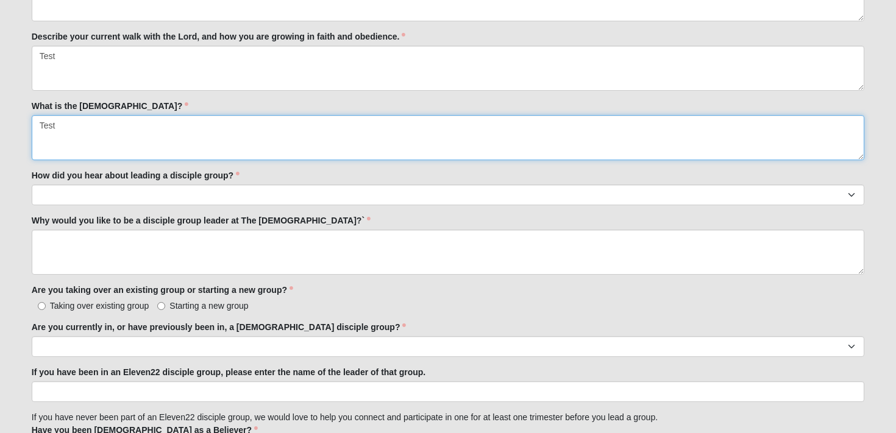
scroll to position [718, 0]
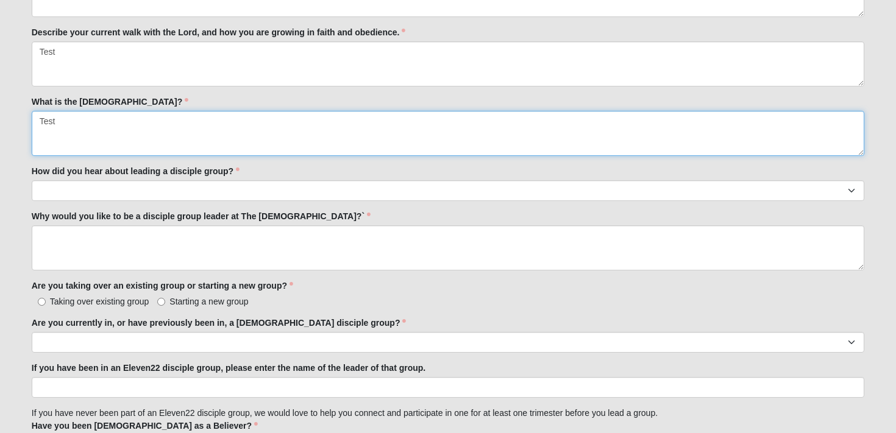
type textarea "Test"
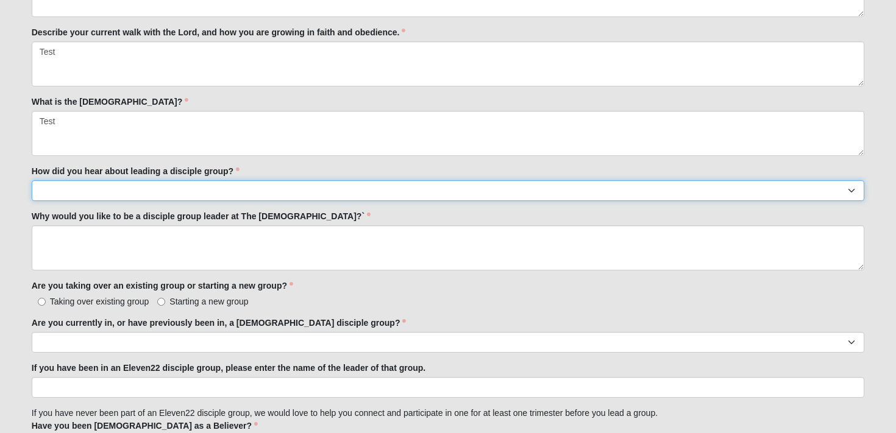
click at [165, 187] on select "Worship Guide Sermon/In-service announcement Website Social Media Eleven22 App …" at bounding box center [448, 190] width 833 height 21
select select "Website"
click at [32, 180] on select "Worship Guide Sermon/In-service announcement Website Social Media Eleven22 App …" at bounding box center [448, 190] width 833 height 21
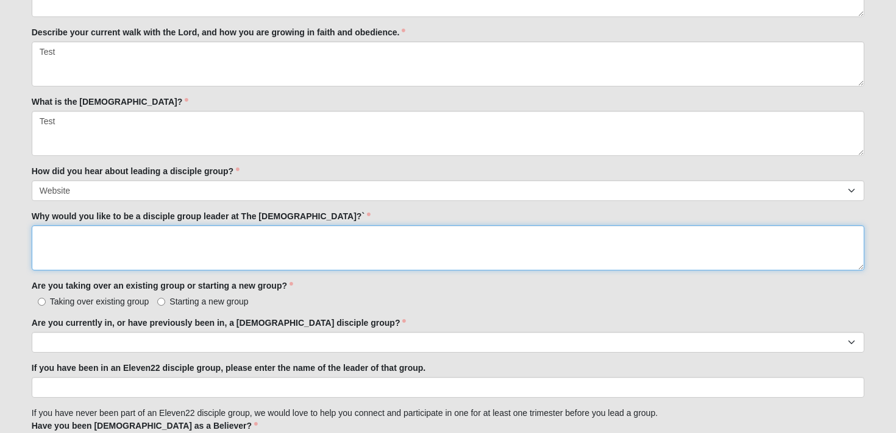
click at [136, 252] on textarea "Why would you like to be a disciple group leader at The Church of Eleven22?`" at bounding box center [448, 248] width 833 height 45
paste textarea "Test"
type textarea "Test"
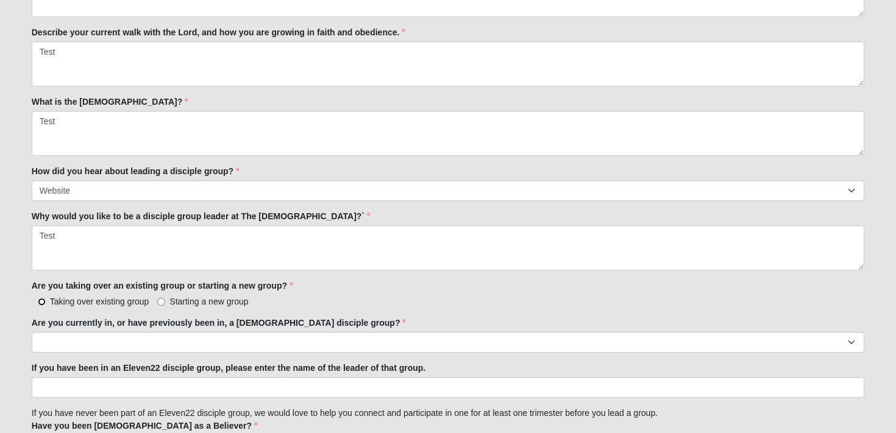
click at [40, 303] on input "Taking over existing group" at bounding box center [42, 302] width 8 height 8
radio input "true"
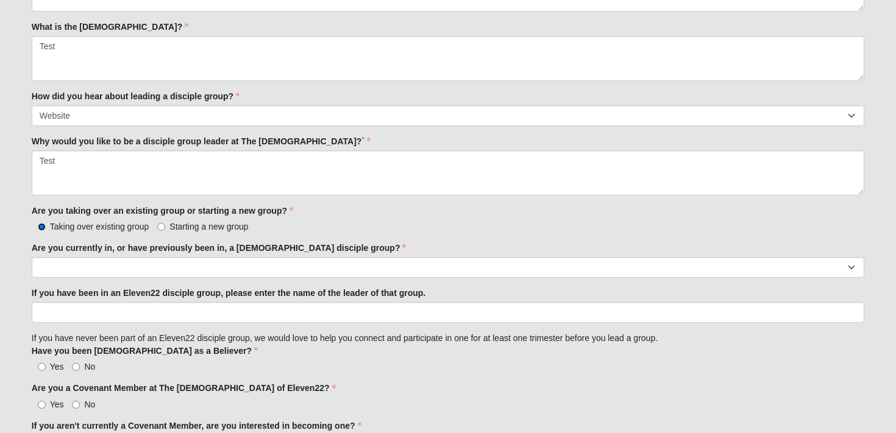
scroll to position [799, 0]
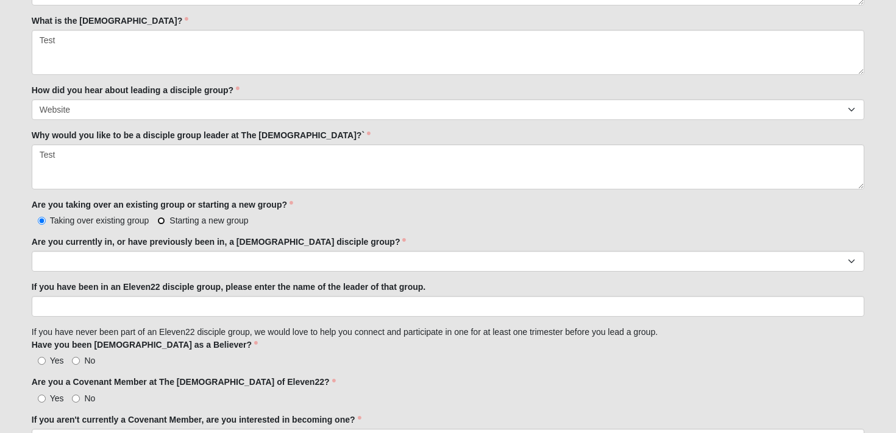
click at [162, 221] on input "Starting a new group" at bounding box center [161, 221] width 8 height 8
radio input "true"
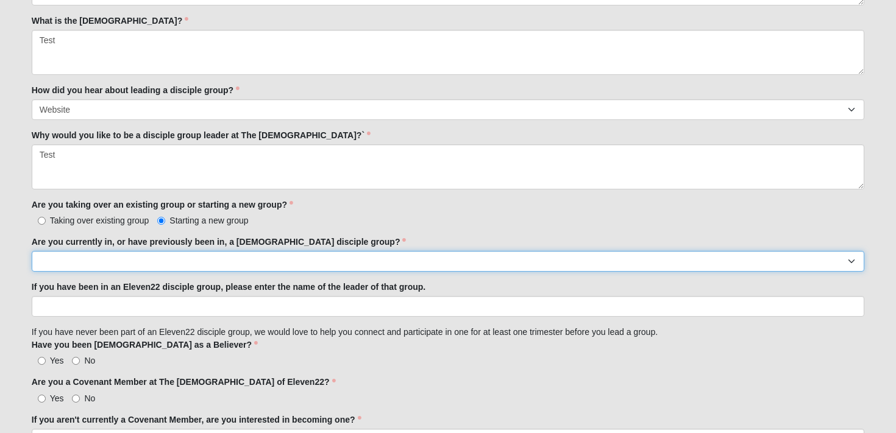
click at [157, 268] on select "Yes No" at bounding box center [448, 261] width 833 height 21
select select "No"
click at [32, 251] on select "Yes No" at bounding box center [448, 261] width 833 height 21
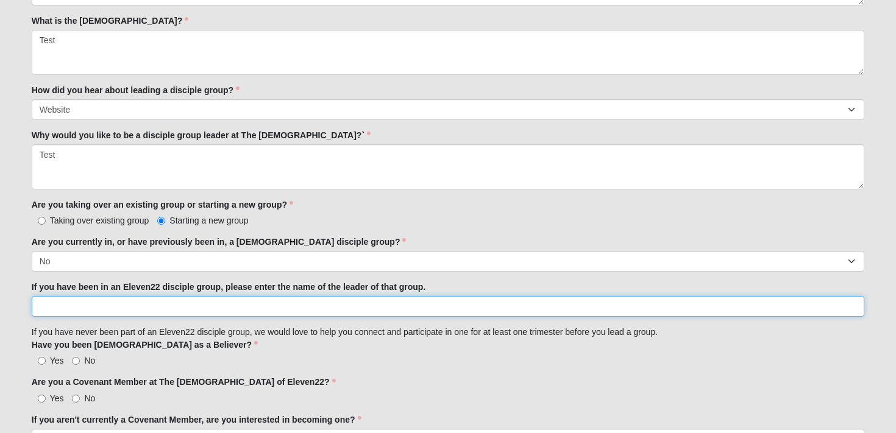
click at [142, 305] on input "If you have been in an Eleven22 disciple group, please enter the name of the le…" at bounding box center [448, 306] width 833 height 21
paste input "Test"
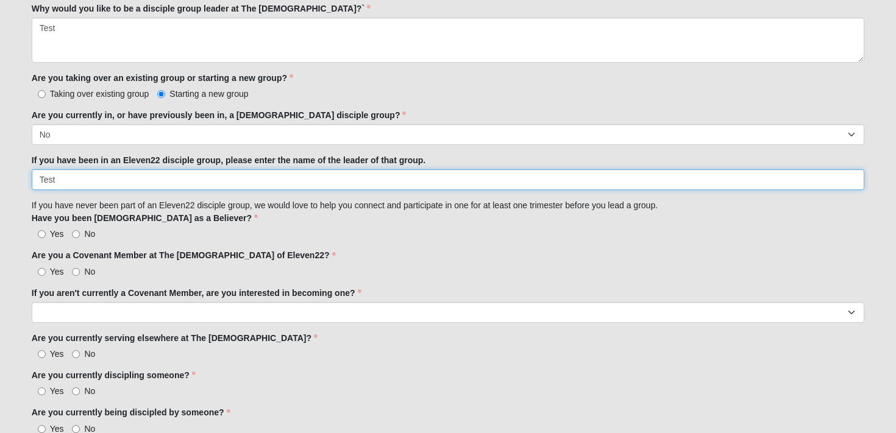
scroll to position [931, 0]
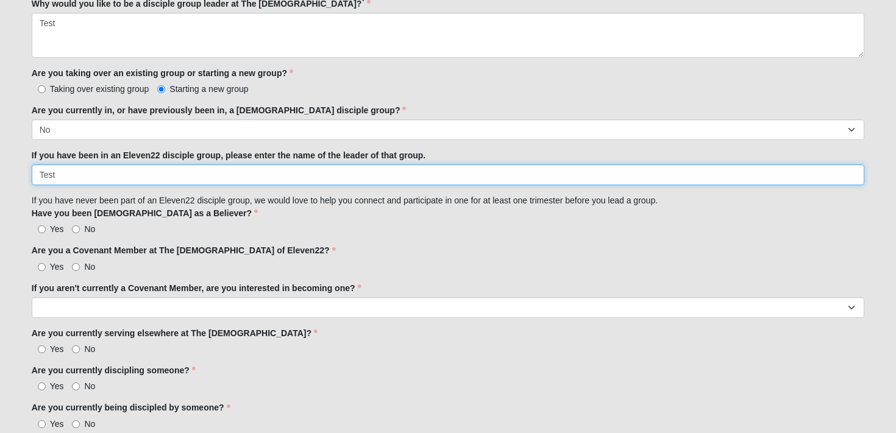
type input "Test"
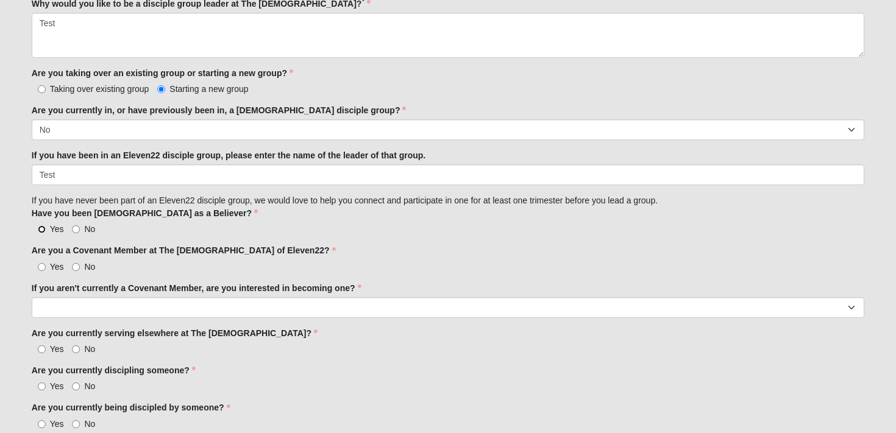
click at [43, 229] on input "Yes" at bounding box center [42, 230] width 8 height 8
radio input "true"
click at [41, 265] on input "Yes" at bounding box center [42, 267] width 8 height 8
radio input "true"
click at [49, 297] on div "If you aren't currently a Covenant Member, are you interested in becoming one? …" at bounding box center [448, 300] width 833 height 36
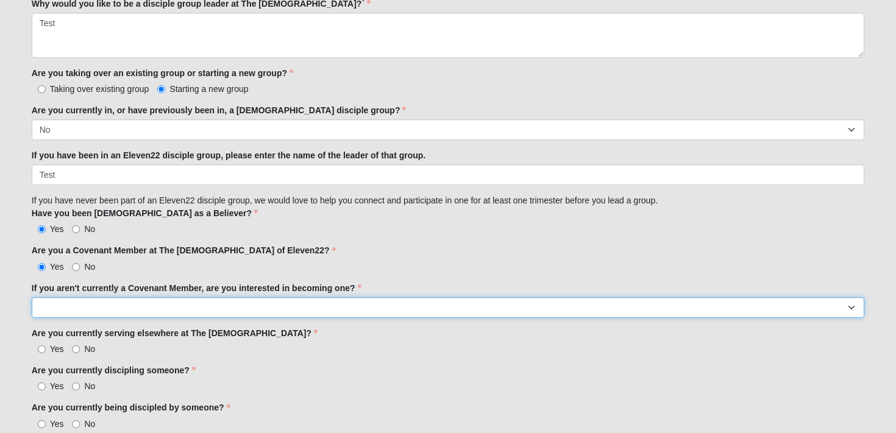
click at [49, 302] on select "Yes No I'm already a Covenant Member" at bounding box center [448, 307] width 833 height 21
select select "I'm already a Covenant Member"
click at [32, 297] on select "Yes No I'm already a Covenant Member" at bounding box center [448, 307] width 833 height 21
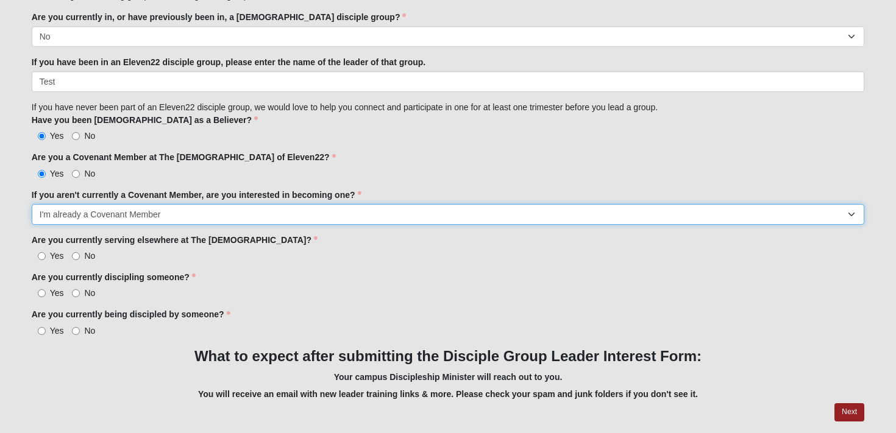
scroll to position [1037, 0]
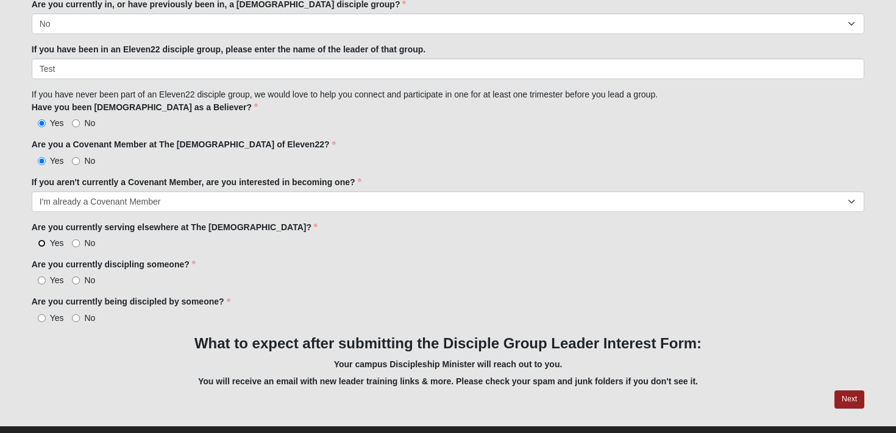
click at [42, 244] on input "Yes" at bounding box center [42, 244] width 8 height 8
radio input "true"
click at [40, 279] on input "Yes" at bounding box center [42, 281] width 8 height 8
radio input "true"
click at [41, 314] on label "Yes" at bounding box center [48, 318] width 32 height 12
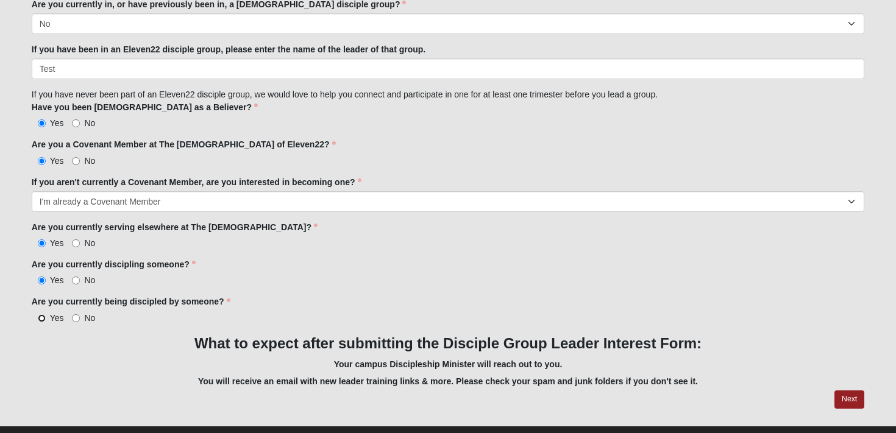
click at [41, 315] on input "Yes" at bounding box center [42, 319] width 8 height 8
radio input "true"
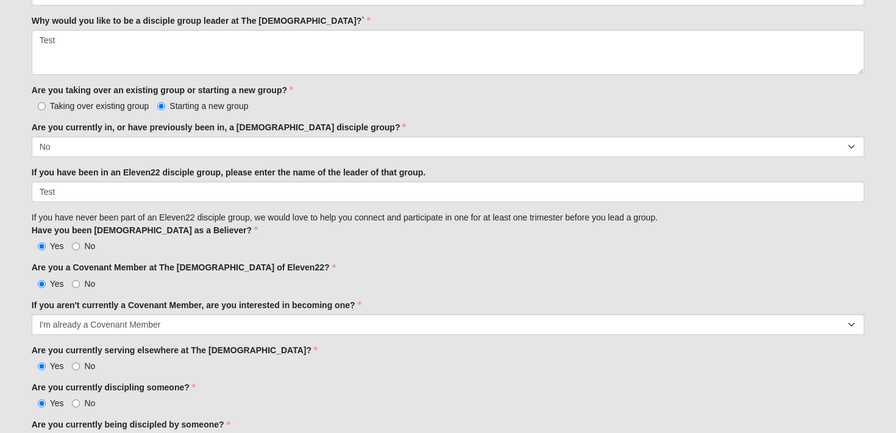
scroll to position [1061, 0]
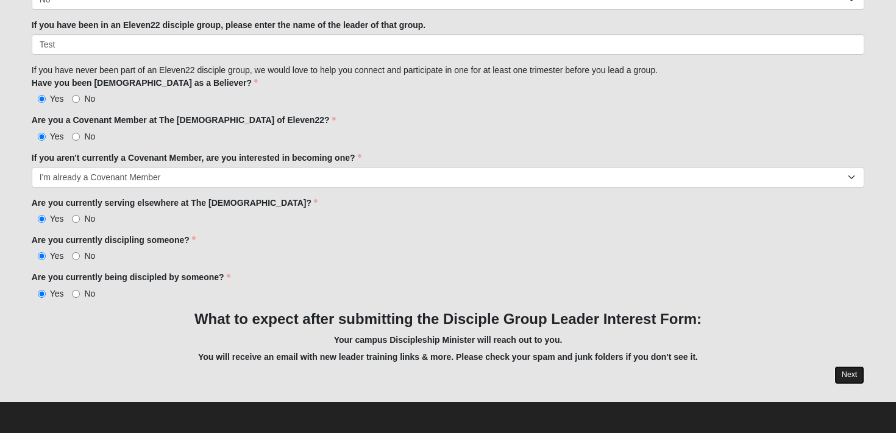
click at [850, 374] on link "Next" at bounding box center [850, 375] width 30 height 18
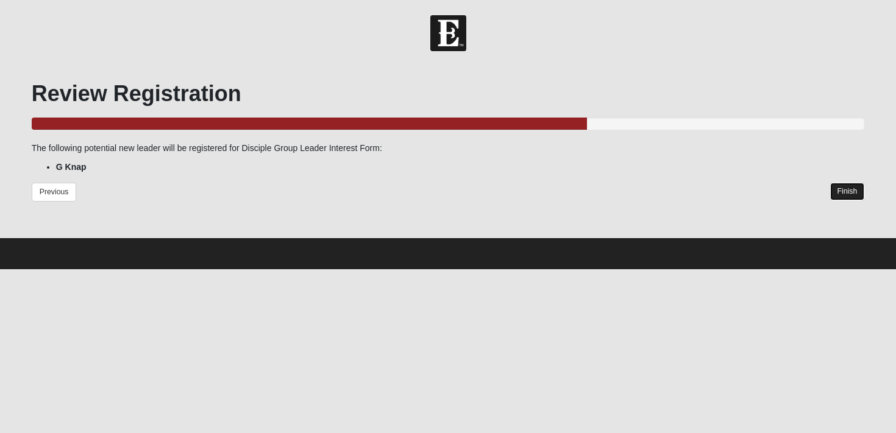
click at [846, 195] on link "Finish" at bounding box center [847, 192] width 35 height 18
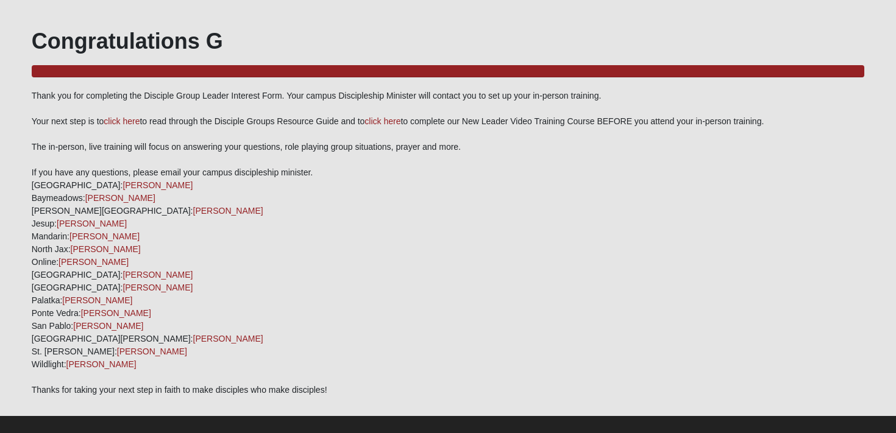
scroll to position [57, 0]
